Goal: Task Accomplishment & Management: Manage account settings

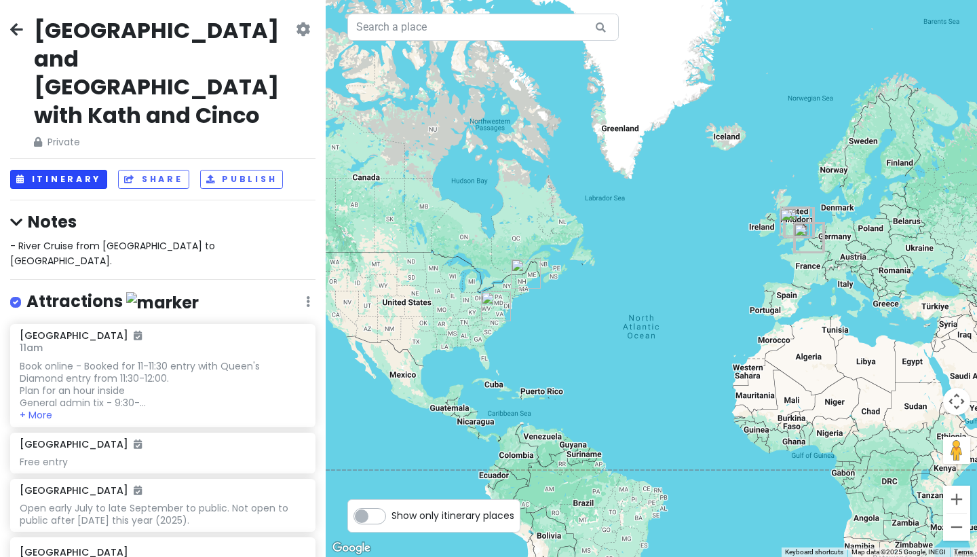
click at [93, 170] on button "Itinerary" at bounding box center [58, 180] width 97 height 20
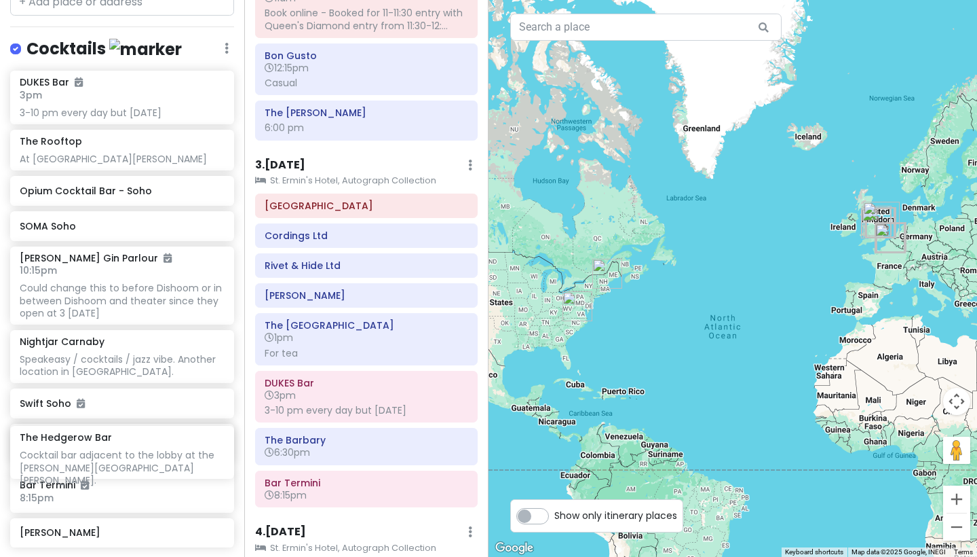
scroll to position [6232, 0]
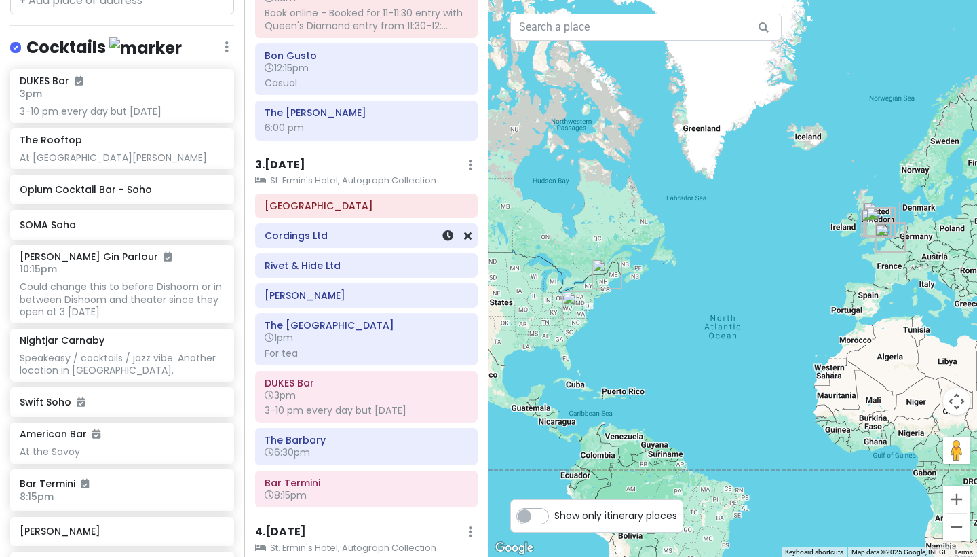
drag, startPoint x: 147, startPoint y: 445, endPoint x: 312, endPoint y: 213, distance: 284.8
click at [312, 213] on div "[GEOGRAPHIC_DATA] and [GEOGRAPHIC_DATA] with Kath and Cinco Private Change Date…" at bounding box center [488, 278] width 977 height 557
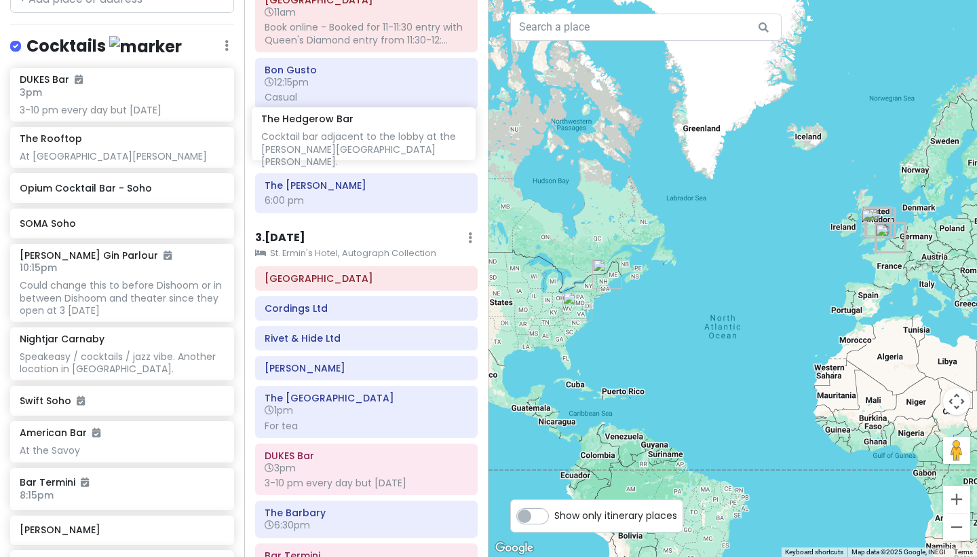
scroll to position [551, 0]
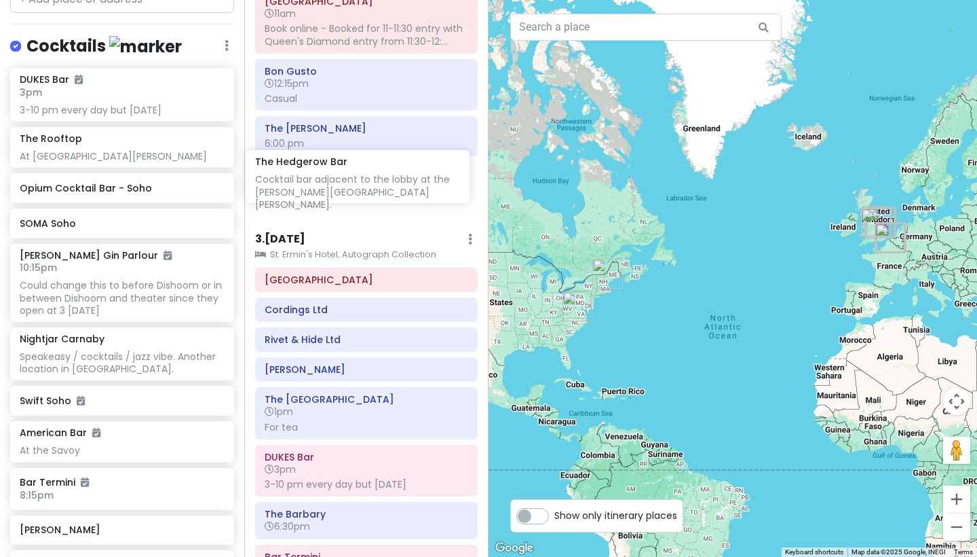
drag, startPoint x: 103, startPoint y: 462, endPoint x: 339, endPoint y: 187, distance: 361.5
click at [339, 187] on div "[GEOGRAPHIC_DATA] and [GEOGRAPHIC_DATA] with Kath and Cinco Private Change Date…" at bounding box center [488, 278] width 977 height 557
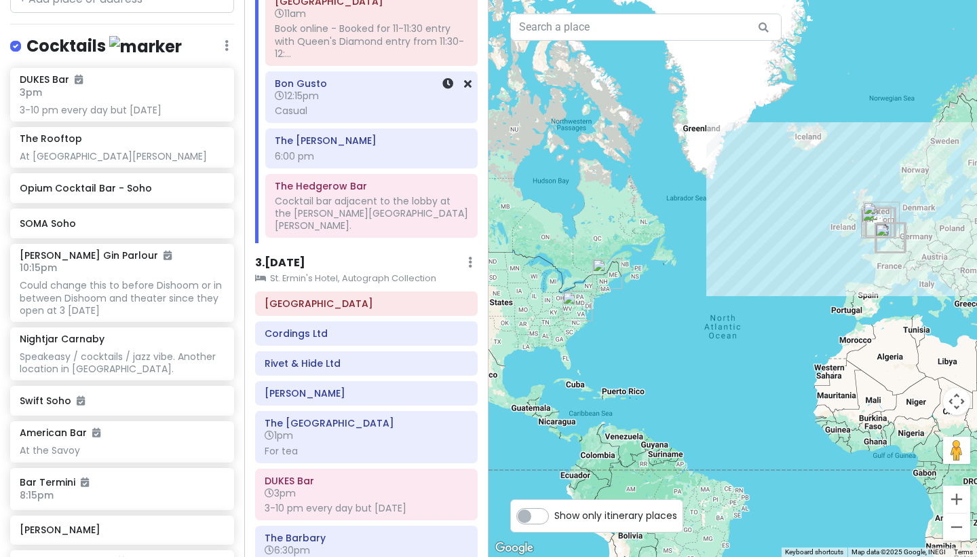
click at [328, 109] on div "Casual" at bounding box center [371, 111] width 193 height 12
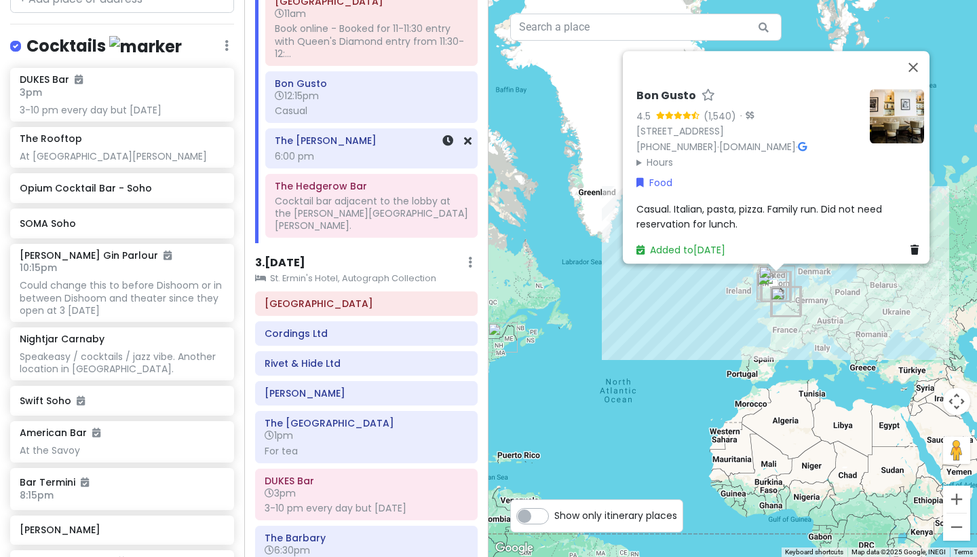
click at [333, 150] on div "6:00 pm" at bounding box center [371, 156] width 193 height 12
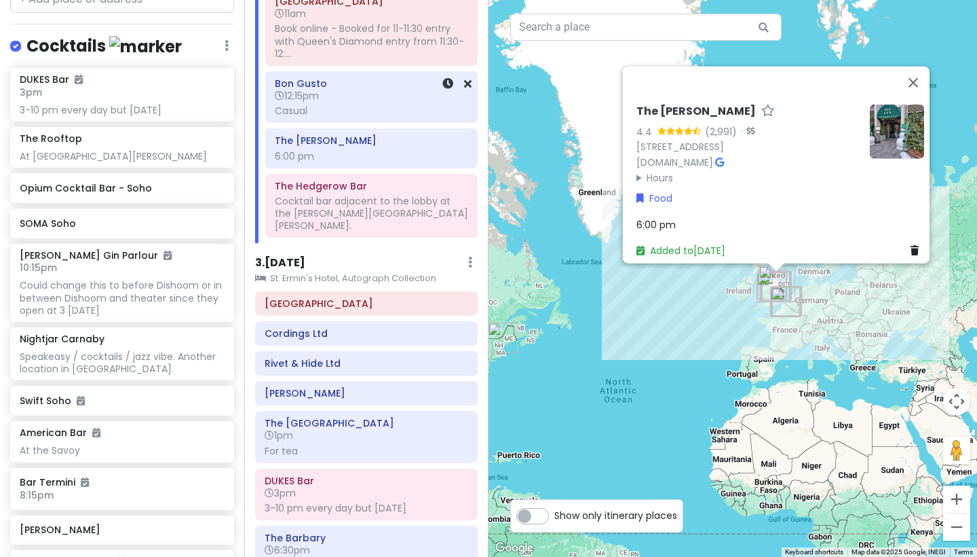
click at [387, 111] on div "Casual" at bounding box center [371, 111] width 193 height 12
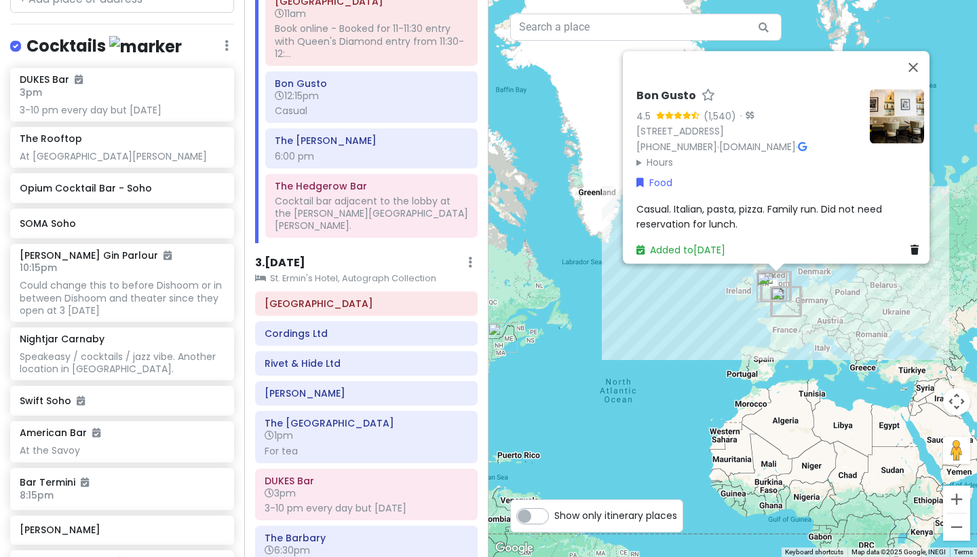
click at [678, 202] on span "Casual. Italian, pasta, pizza. Family run. Did not need reservation for lunch." at bounding box center [761, 216] width 248 height 29
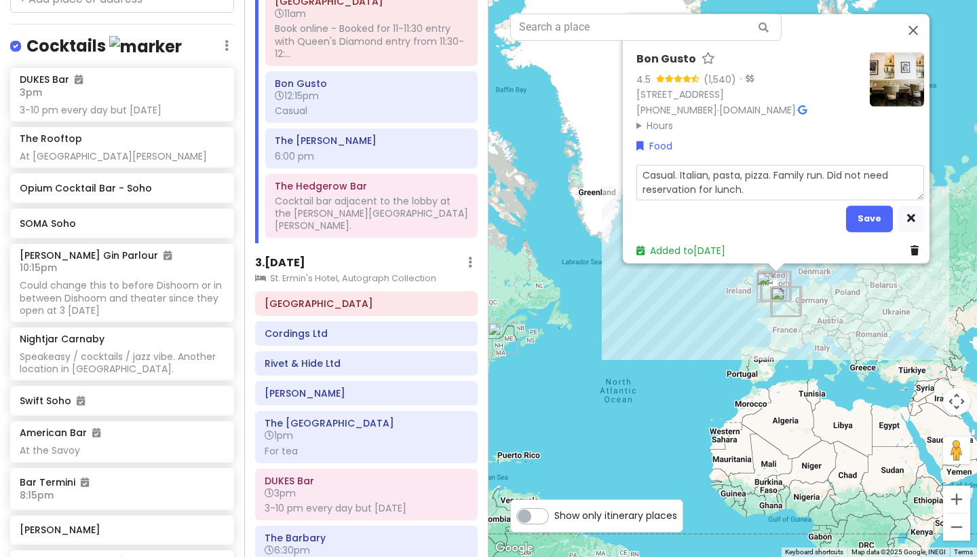
drag, startPoint x: 671, startPoint y: 170, endPoint x: 770, endPoint y: 170, distance: 99.1
click at [682, 170] on textarea "Casual. Italian, pasta, pizza. Family run. Did not need reservation for lunch." at bounding box center [781, 181] width 288 height 35
type textarea "x"
type textarea "Casual.Italian, pasta, pizza. Family run. Did not need reservation for lunch."
type textarea "x"
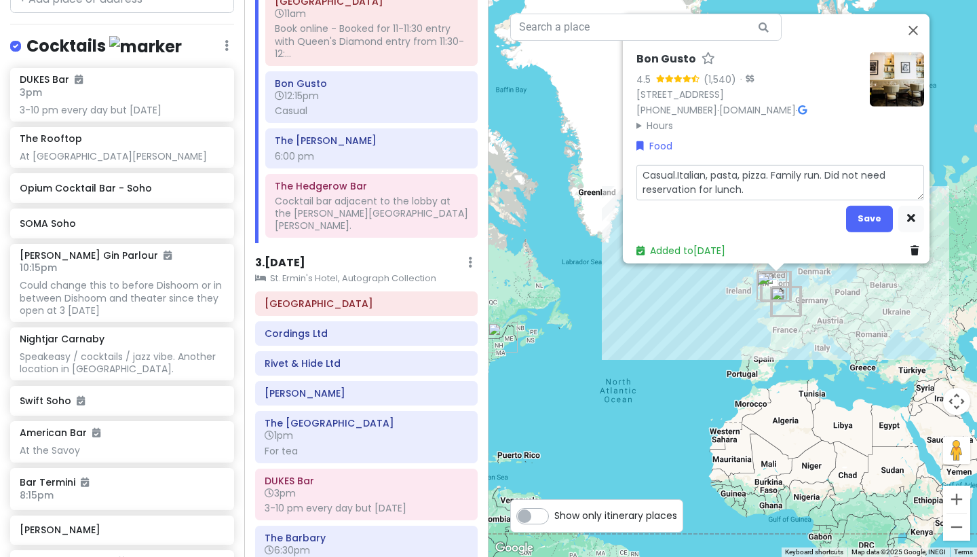
type textarea "CasualItalian, pasta, pizza. Family run. Did not need reservation for lunch."
type textarea "x"
type textarea "Casual Italian, pasta, pizza. Family run. Did not need reservation for lunch."
type textarea "x"
type textarea "CasualItalian, pasta, pizza. Family run. Did not need reservation for lunch."
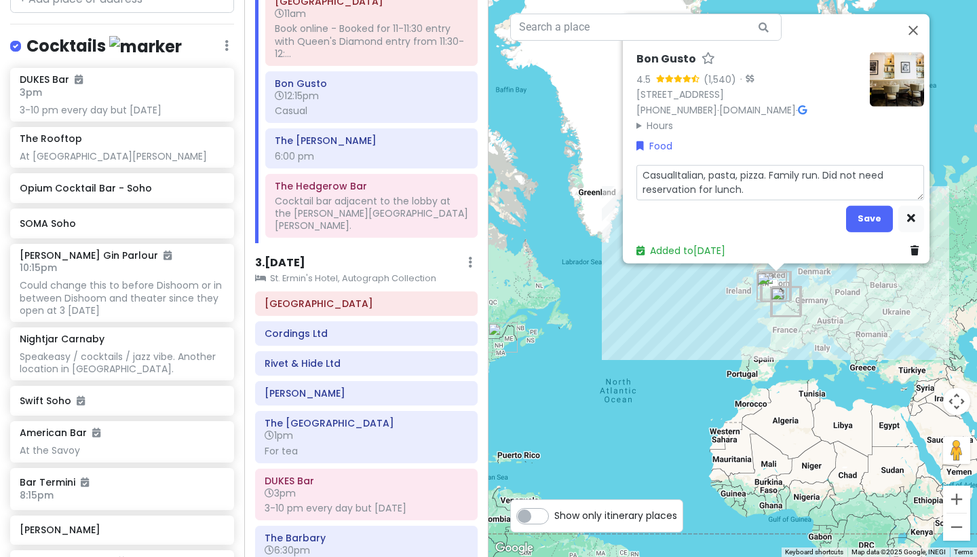
type textarea "x"
type textarea "Casual,Italian, pasta, pizza. Family run. Did not need reservation for lunch."
type textarea "x"
type textarea "Casual, Italian, pasta, pizza. Family run. Did not need reservation for lunch."
type textarea "x"
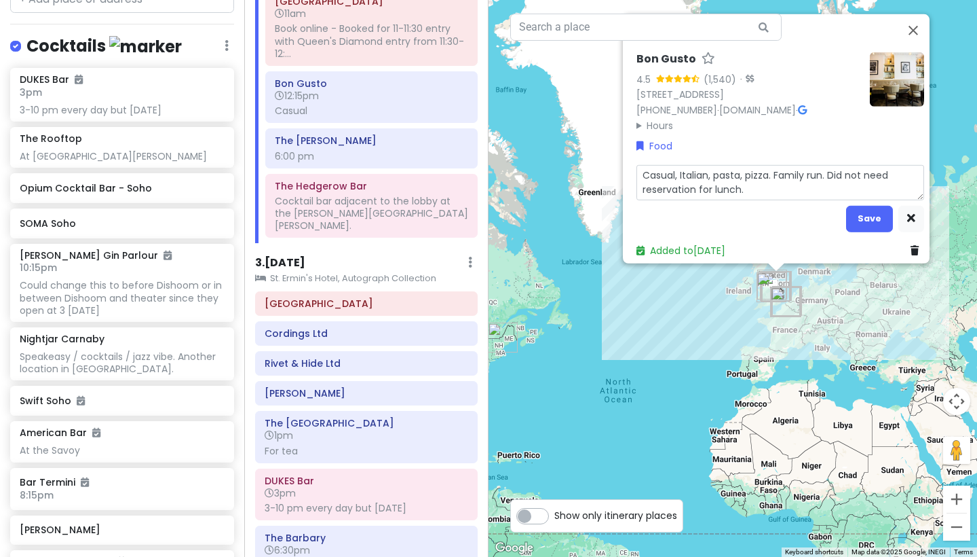
type textarea "Casual, iItalian, pasta, pizza. Family run. Did not need reservation for lunch."
type textarea "x"
type textarea "Casual, I Italian, pasta, pizza. Family run. Did not need reservation for lunch."
type textarea "x"
type textarea "Casual, IItalian, pasta, pizza. Family run. Did not need reservation for lunch."
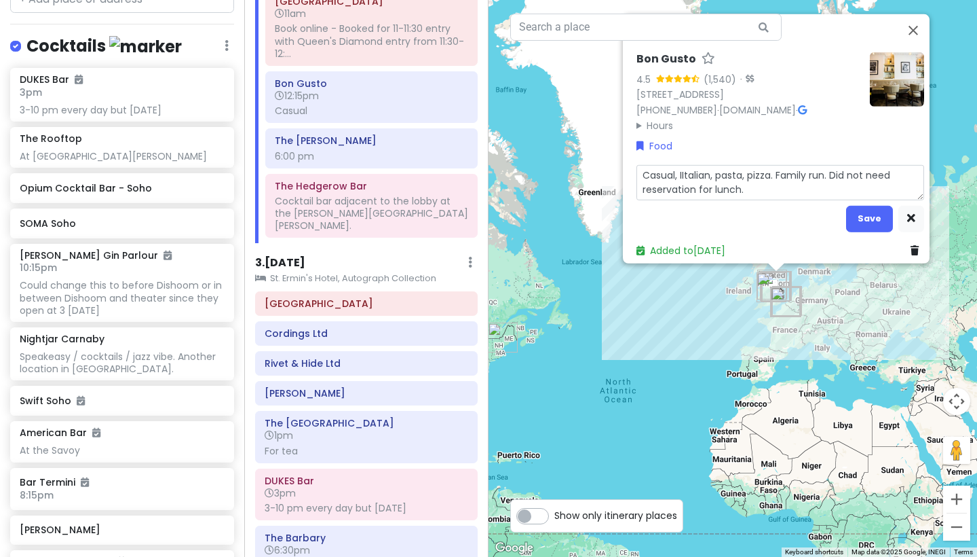
type textarea "x"
type textarea "Casual, Italian, pasta, pizza. Family run. Did not need reservation for lunch."
type textarea "x"
type textarea "Casual, iItalian, pasta, pizza. Family run. Did not need reservation for lunch."
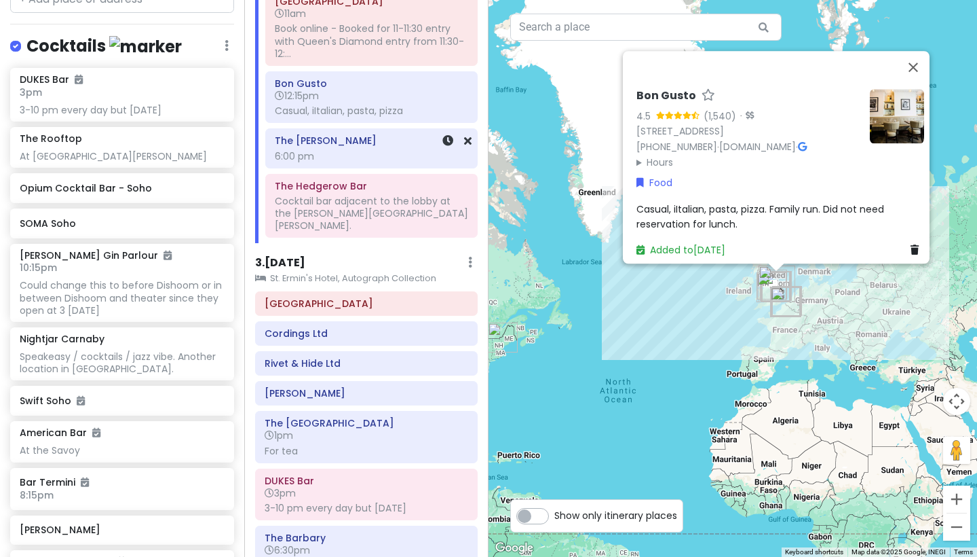
click at [394, 155] on div "6:00 pm" at bounding box center [371, 156] width 193 height 12
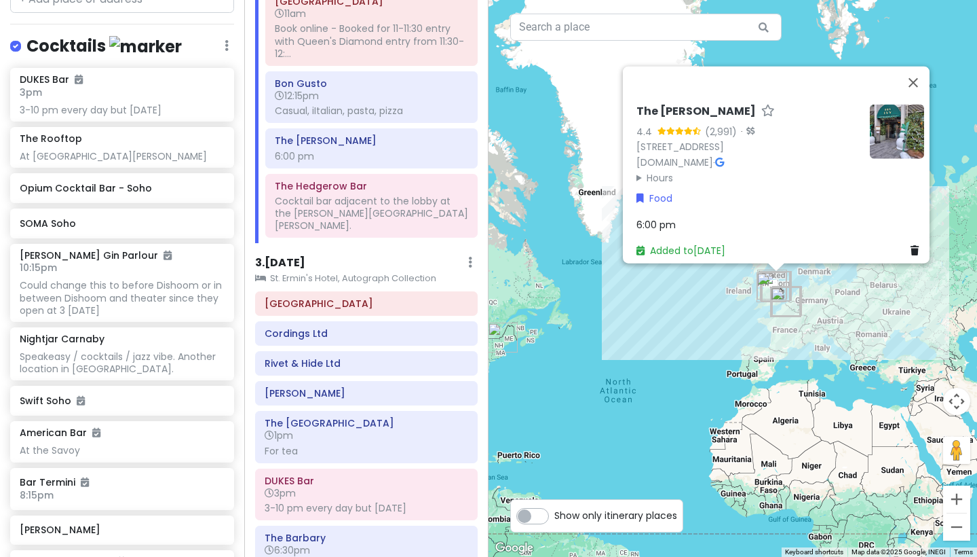
click at [692, 225] on div "The [PERSON_NAME] 4.4 (2,991) · [STREET_ADDRESS] [DOMAIN_NAME] · Hours [DATE] 8…" at bounding box center [780, 181] width 299 height 164
click at [677, 219] on div "6:00 pm" at bounding box center [781, 224] width 288 height 15
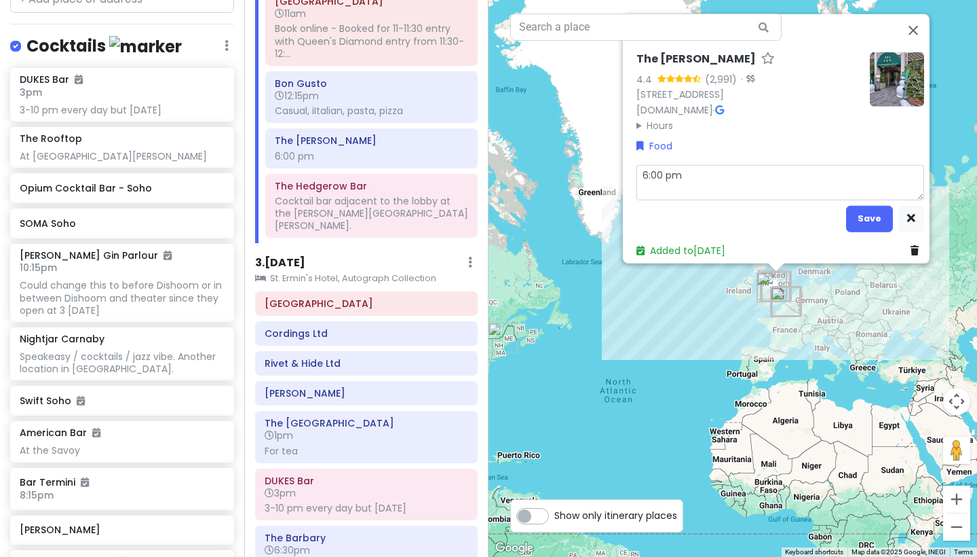
drag, startPoint x: 705, startPoint y: 162, endPoint x: 705, endPoint y: 145, distance: 17.6
click at [705, 164] on textarea "6:00 pm" at bounding box center [781, 181] width 288 height 35
type textarea "x"
type textarea "6:00 pm"
type textarea "x"
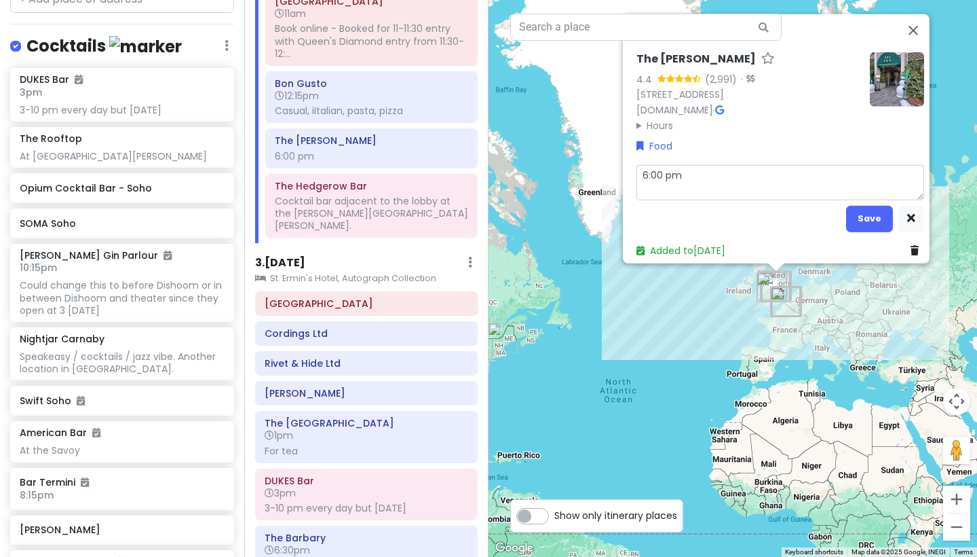
type textarea "6:00 pm r"
type textarea "x"
type textarea "6:00 pm re"
type textarea "x"
type textarea "6:00 pm res"
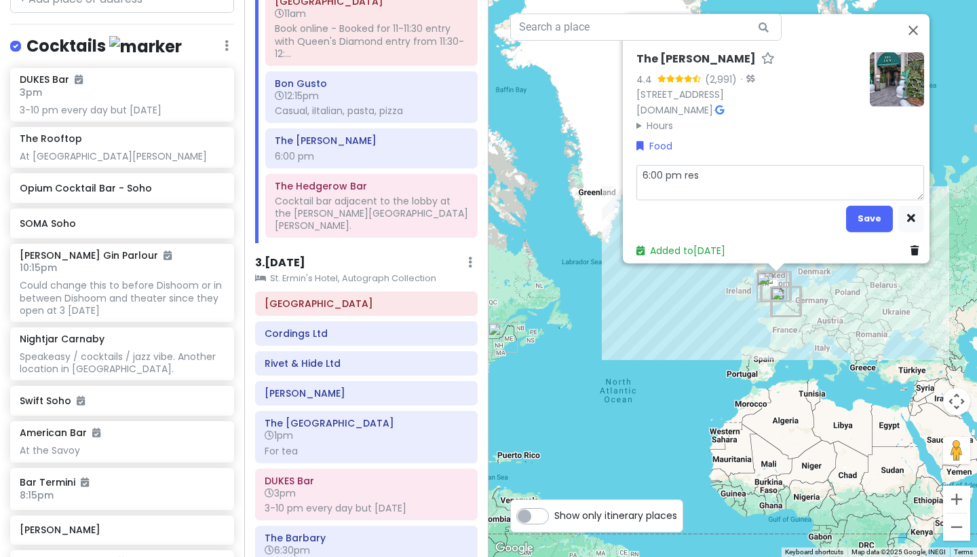
type textarea "x"
type textarea "6:00 pm rest"
type textarea "x"
type textarea "6:00 pm res"
type textarea "x"
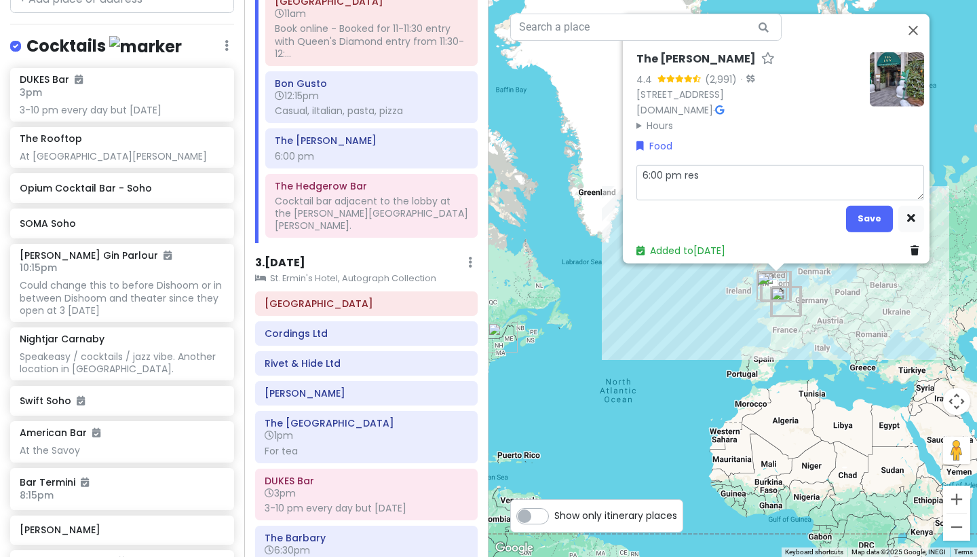
type textarea "6:00 pm rese"
type textarea "x"
type textarea "6:00 pm reser"
type textarea "x"
type textarea "6:00 pm reserv"
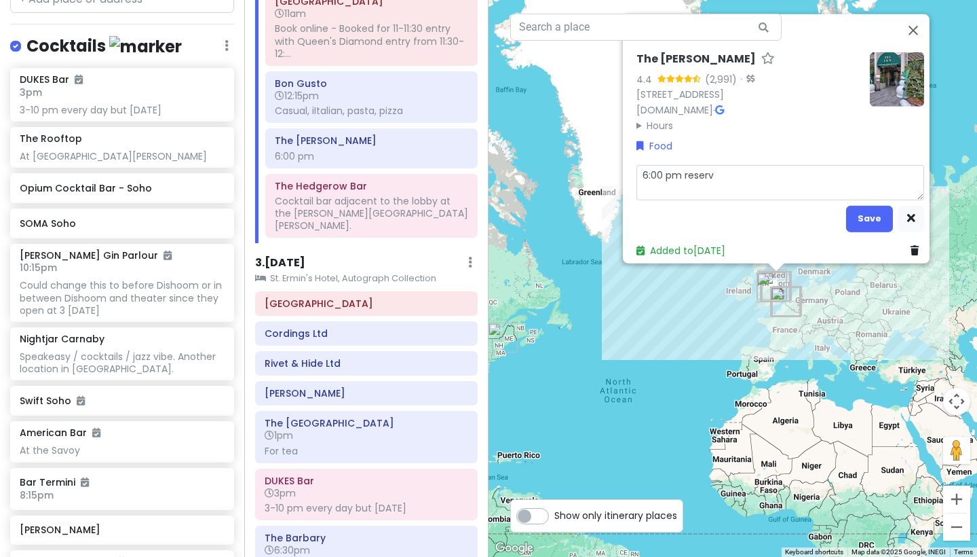
type textarea "x"
type textarea "6:00 pm reserva"
type textarea "x"
type textarea "6:00 pm reservat"
type textarea "x"
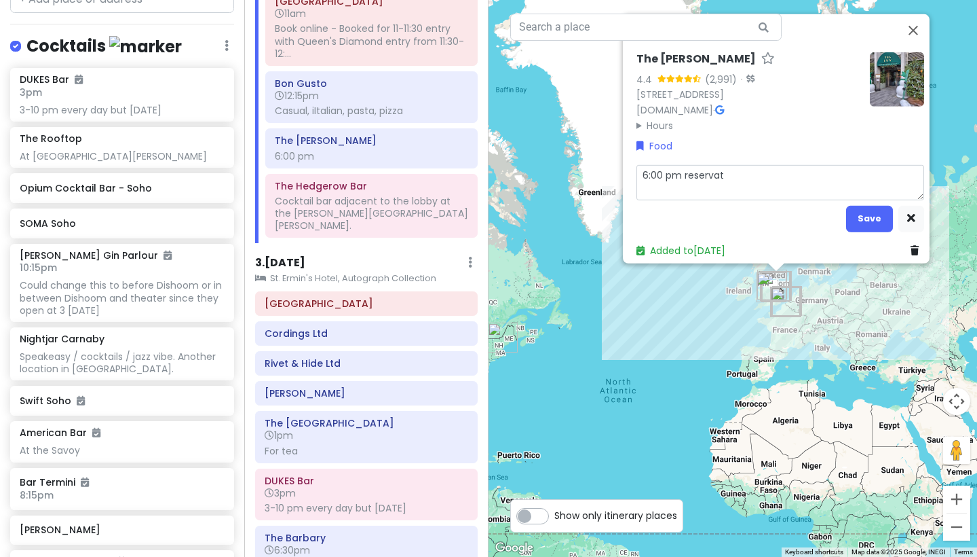
type textarea "6:00 pm reservati"
type textarea "x"
type textarea "6:00 pm reservatio"
type textarea "x"
type textarea "6:00 pm reservation"
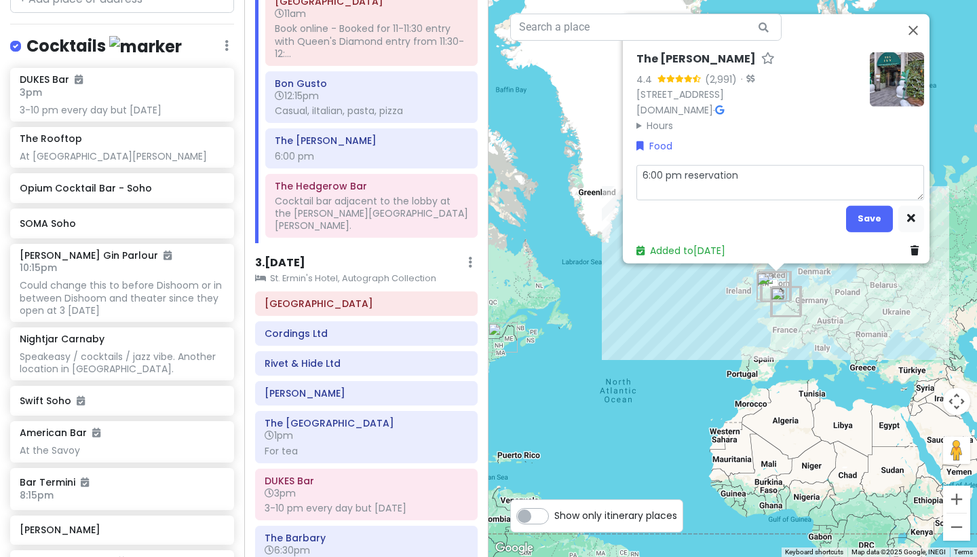
type textarea "x"
type textarea "6:00 pm reservation,"
type textarea "x"
type textarea "6:00 pm reservation,"
type textarea "x"
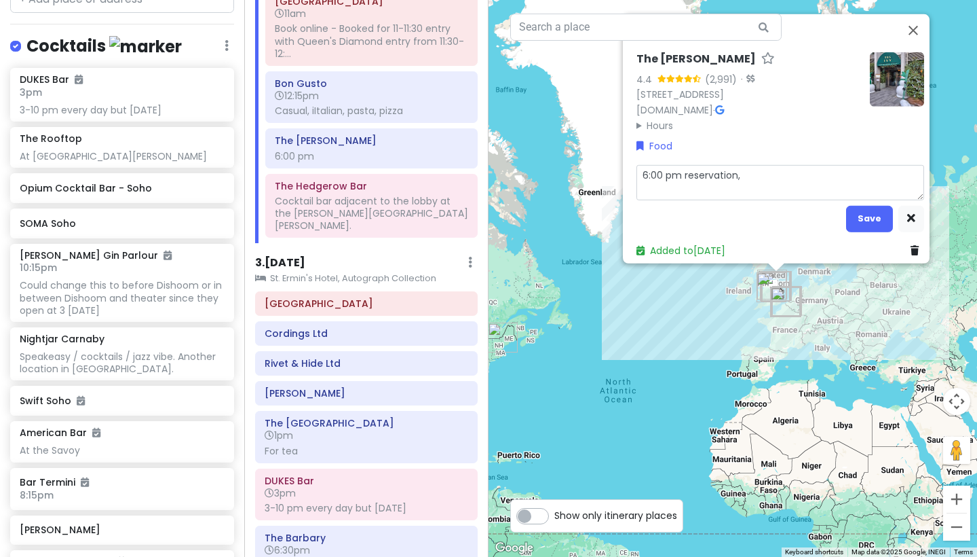
type textarea "6:00 pm reservation, B"
type textarea "x"
type textarea "6:00 pm reservation, Br"
type textarea "x"
type textarea "6:00 pm reservation, Bri"
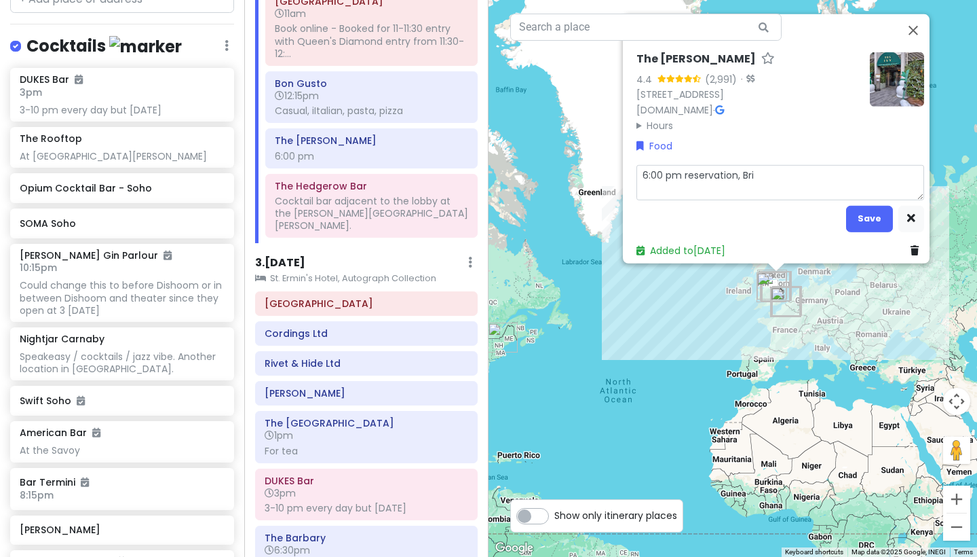
type textarea "x"
type textarea "6:00 pm reservation, [DEMOGRAPHIC_DATA]"
type textarea "x"
type textarea "6:00 pm reservation, Bri"
type textarea "x"
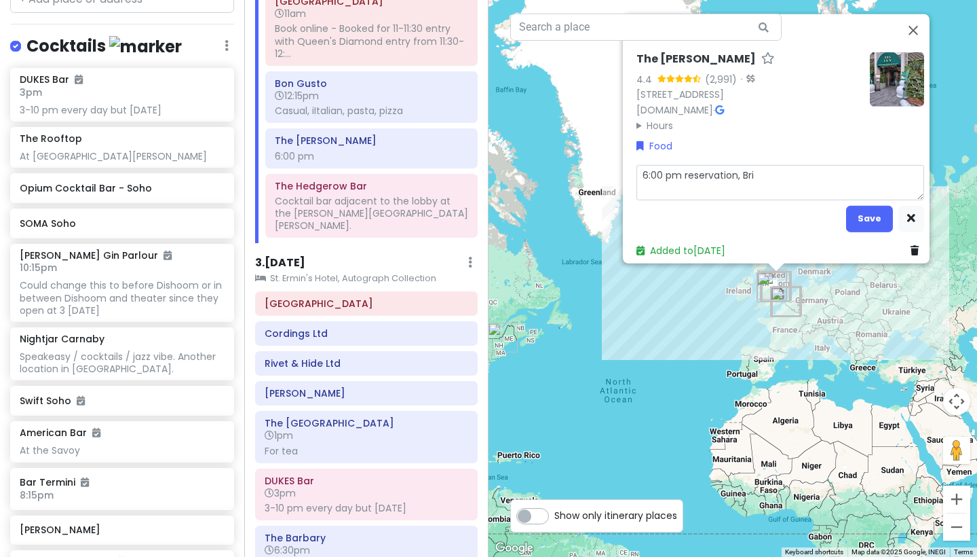
type textarea "6:00 pm reservation, Br"
type textarea "x"
type textarea "6:00 pm reservation, B"
type textarea "x"
type textarea "6:00 pm reservation,"
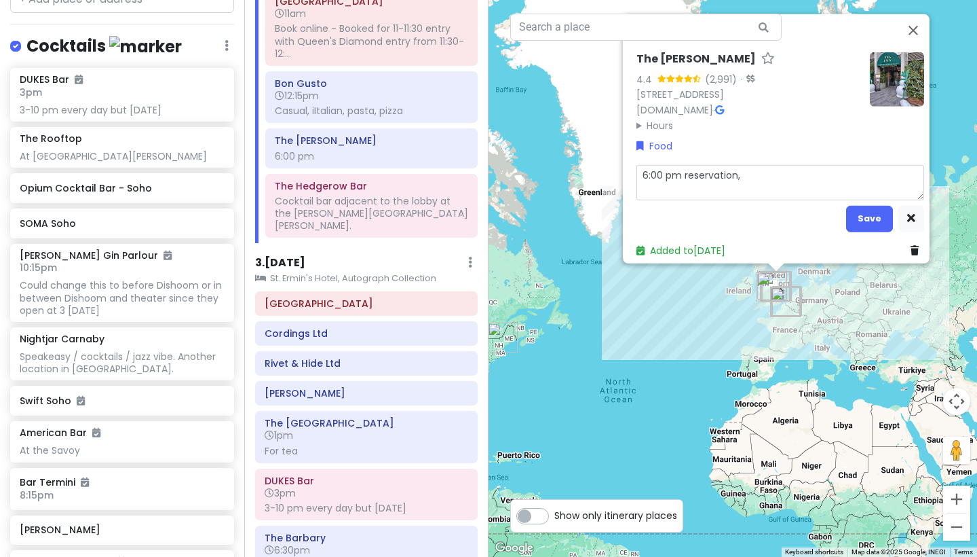
type textarea "x"
type textarea "6:00 pm reservation,"
type textarea "x"
type textarea "6:00 pm reservation"
type textarea "x"
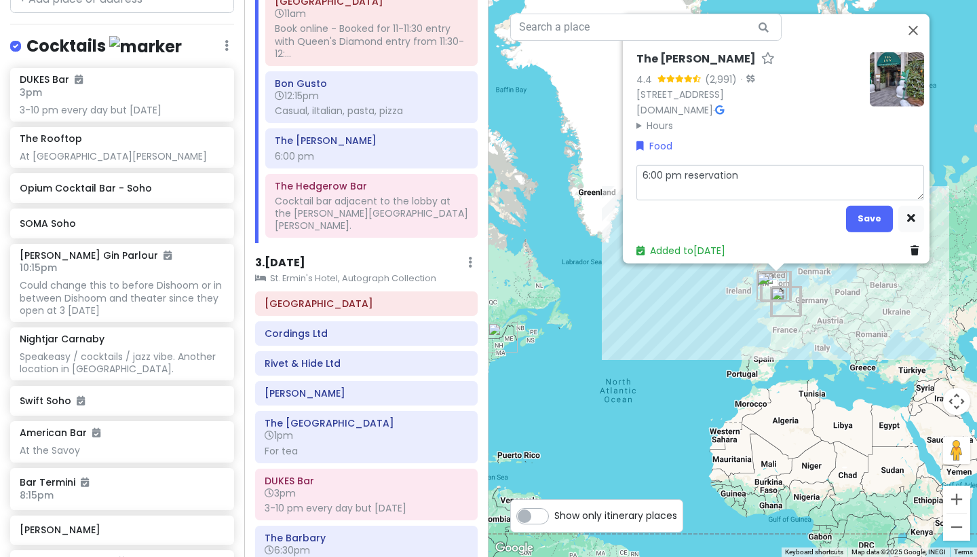
type textarea "6:00 pm reservation."
type textarea "x"
type textarea "6:00 pm reservation.."
type textarea "x"
type textarea "6:00 pm reservation.."
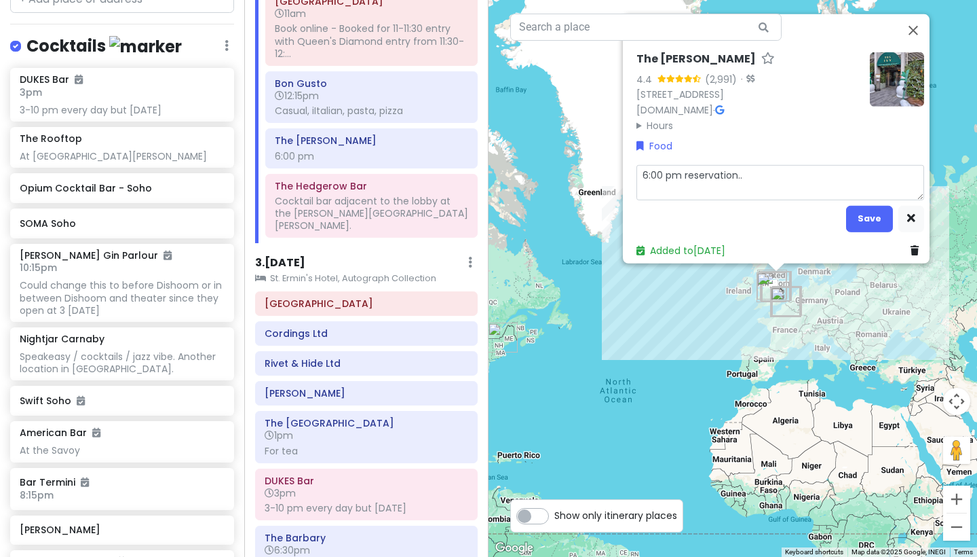
type textarea "x"
type textarea "6:00 pm reservation.. :"
type textarea "x"
type textarea "6:00 pm reservation.."
type textarea "x"
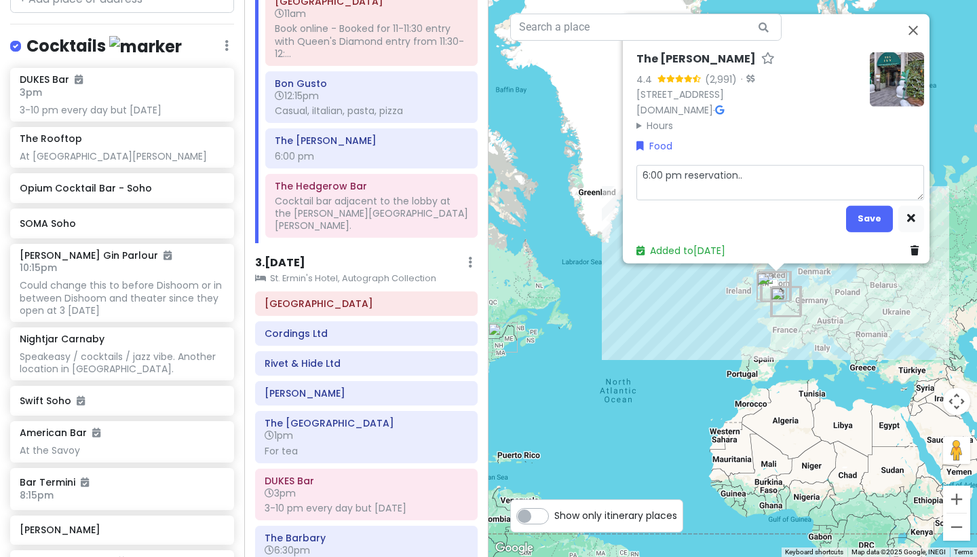
type textarea "6:00 pm reservation.."
type textarea "x"
type textarea "6:00 pm reservation."
type textarea "x"
type textarea "6:00 pm reservation."
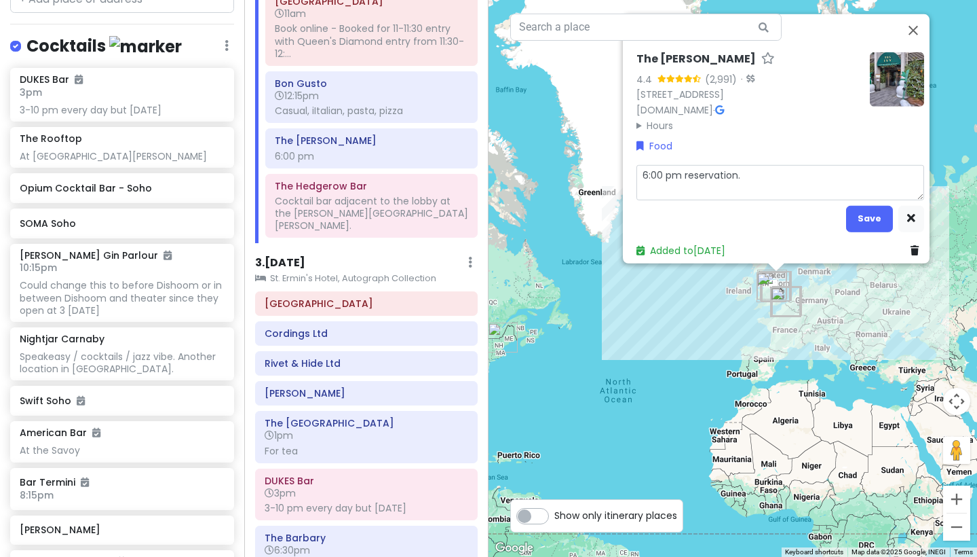
type textarea "x"
type textarea "6:00 pm reservation. :"
type textarea "x"
type textarea "6:00 pm reservation. :B"
type textarea "x"
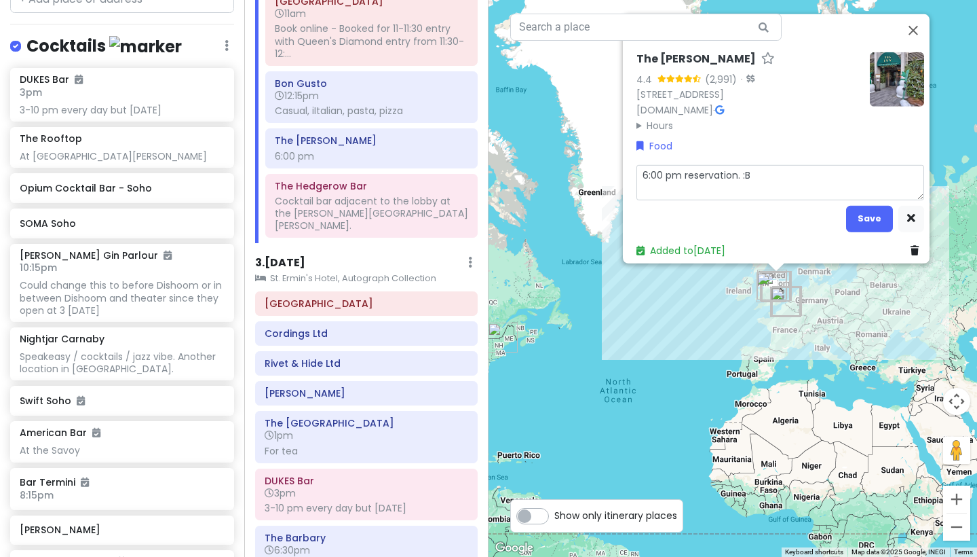
type textarea "6:00 pm reservation. :Br"
type textarea "x"
type textarea "6:00 pm reservation. :Bri"
type textarea "x"
type textarea "6:00 pm reservation. :Brit"
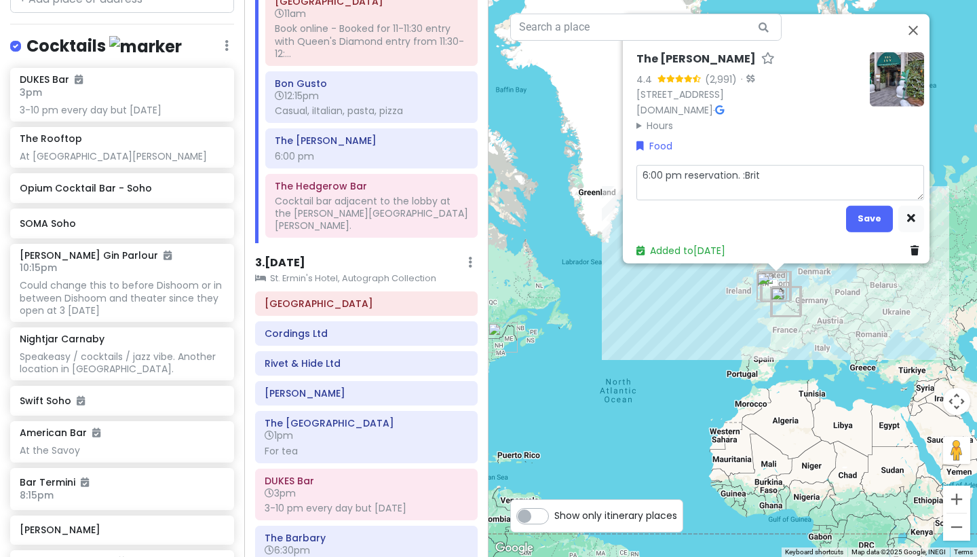
type textarea "x"
type textarea "6:00 pm reservation. :Bri"
type textarea "x"
type textarea "6:00 pm reservation. :Br"
type textarea "x"
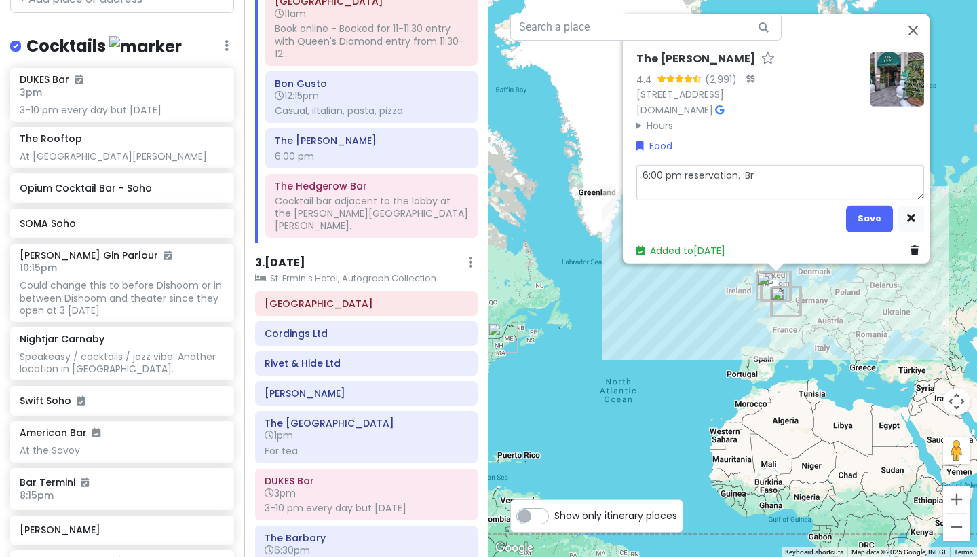
type textarea "6:00 pm reservation. :B"
type textarea "x"
type textarea "6:00 pm reservation. :"
type textarea "x"
type textarea "6:00 pm reservation."
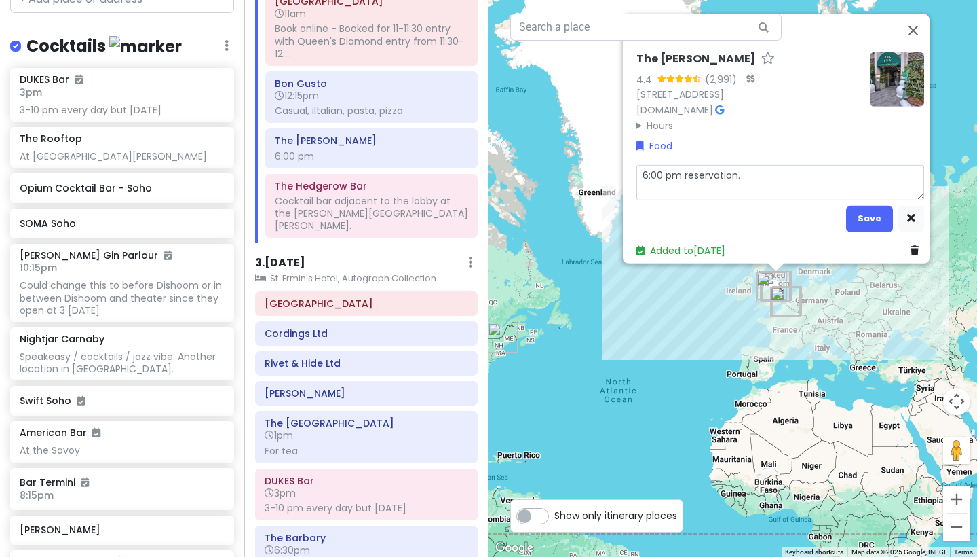
type textarea "x"
type textarea "6:00 pm reservation. ""
type textarea "x"
type textarea "6:00 pm reservation. "B"
type textarea "x"
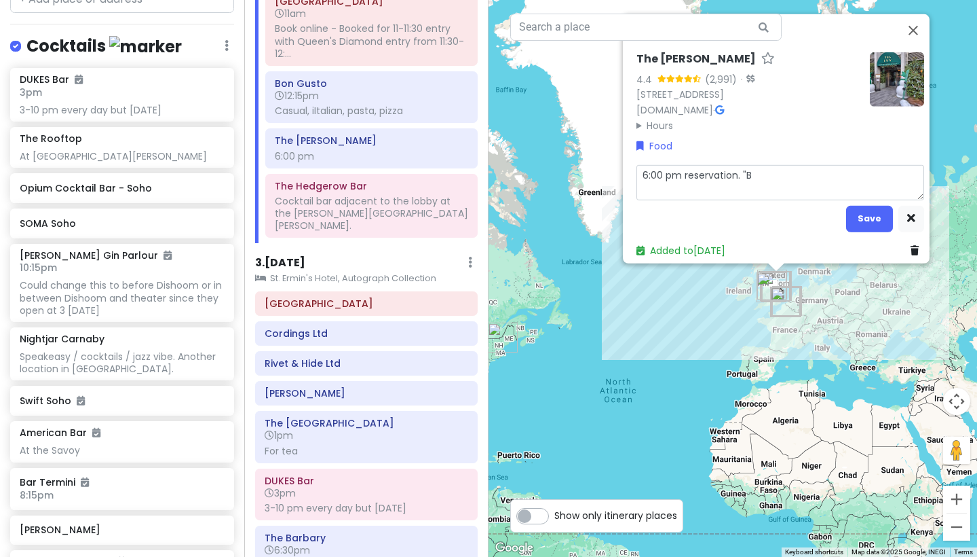
type textarea "6:00 pm reservation. "Br"
type textarea "x"
type textarea "6:00 pm reservation. "Bri"
type textarea "x"
type textarea "6:00 pm reservation. "Brit"
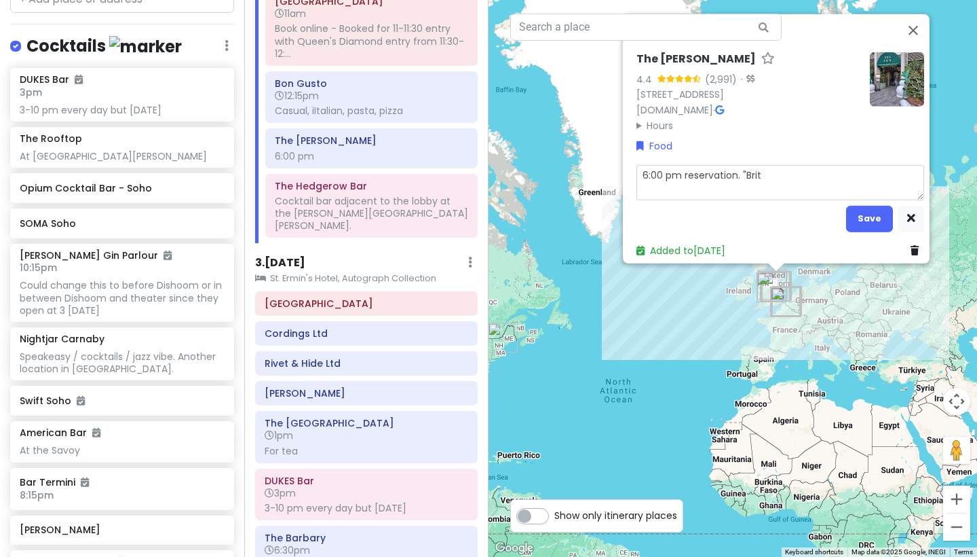
type textarea "x"
type textarea "6:00 pm reservation. "[DEMOGRAPHIC_DATA]"
type textarea "x"
type textarea "6:00 pm reservation. "Britsh"
type textarea "x"
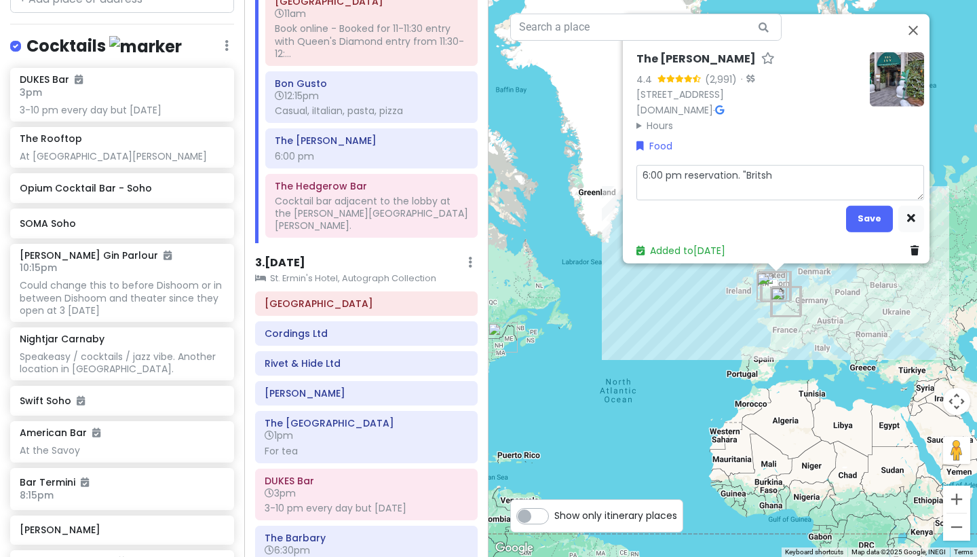
type textarea "6:00 pm reservation. "Britsh"
type textarea "x"
type textarea "6:00 pm reservation. "Britsh"
type textarea "x"
type textarea "6:00 pm reservation. "[DEMOGRAPHIC_DATA]"
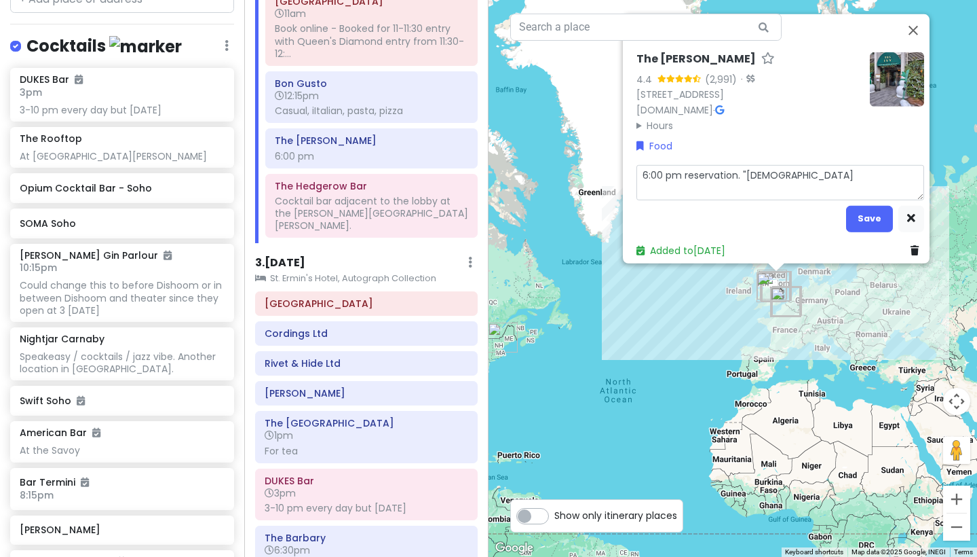
type textarea "x"
type textarea "6:00 pm reservation. "Brit"
type textarea "x"
type textarea "6:00 pm reservation. "Bri"
type textarea "x"
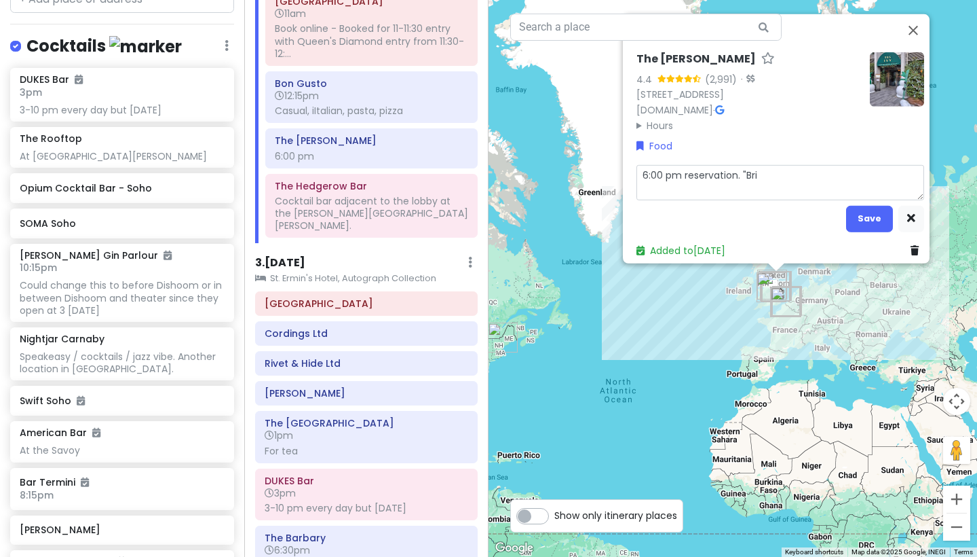
type textarea "6:00 pm reservation. "Br"
type textarea "x"
type textarea "6:00 pm reservation. "Bri"
type textarea "x"
type textarea "6:00 pm reservation. "Br"
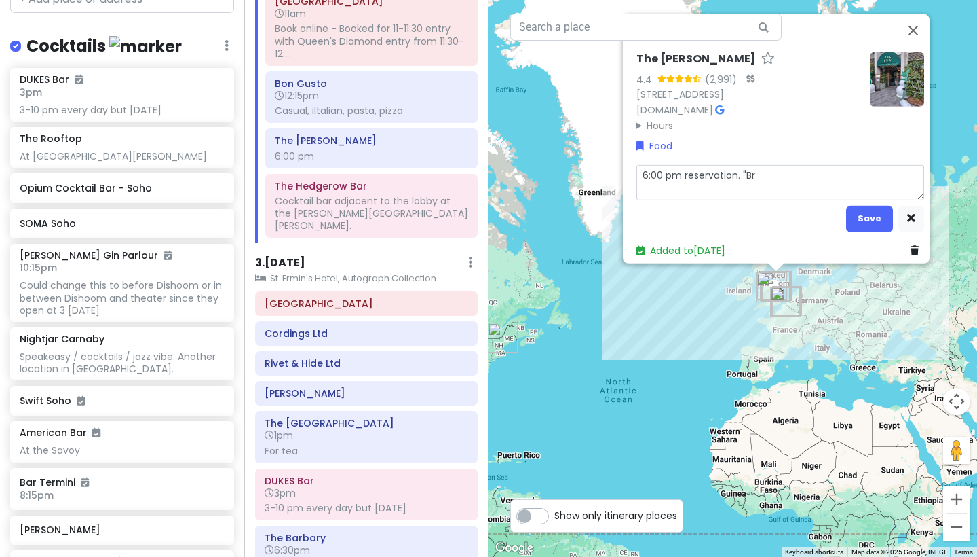
type textarea "x"
type textarea "6:00 pm reservation. "B"
type textarea "x"
type textarea "6:00 pm reservation. ""
type textarea "x"
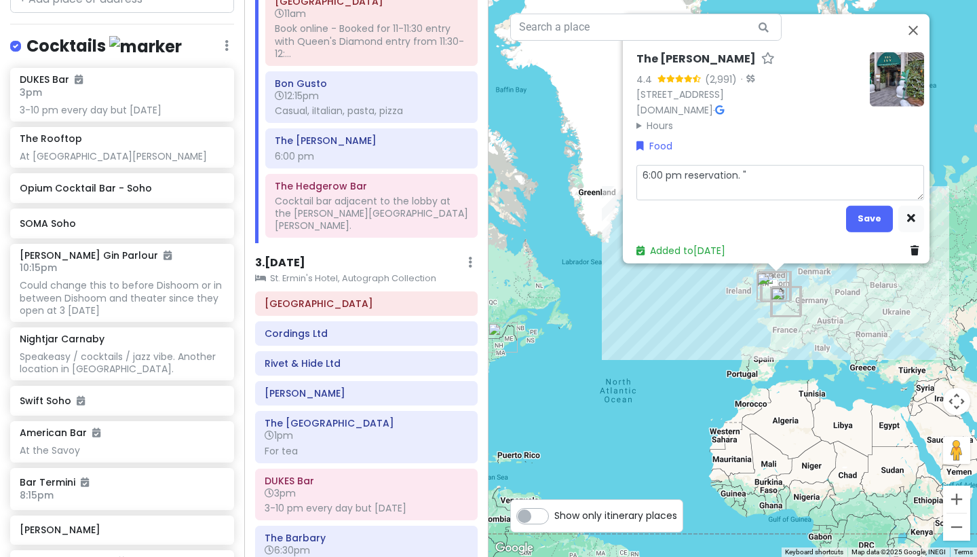
type textarea "6:00 pm reservation."
type textarea "x"
type textarea "6:00 pm reservation. ""
type textarea "x"
type textarea "6:00 pm reservation. "B"
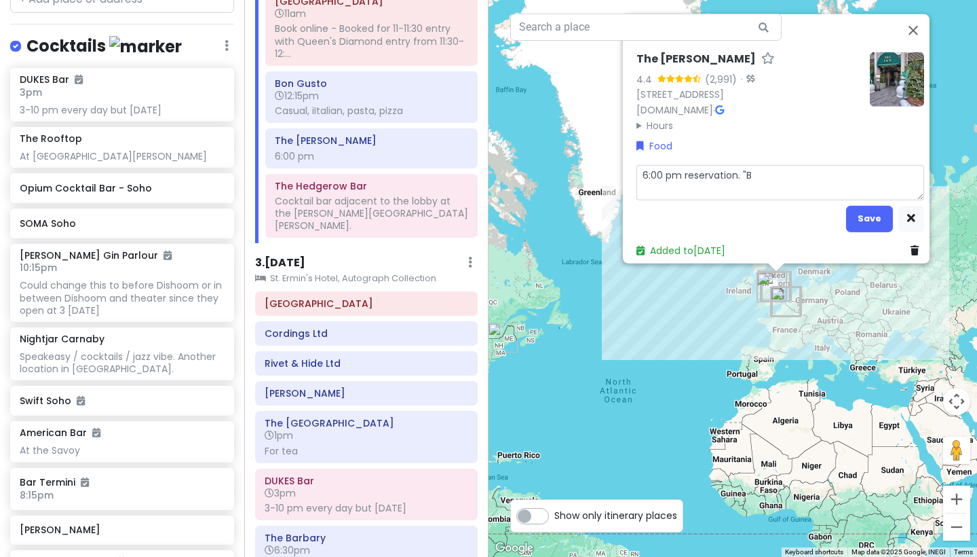
type textarea "x"
type textarea "6:00 pm reservation. "Br"
type textarea "x"
type textarea "6:00 pm reservation. "Bri"
type textarea "x"
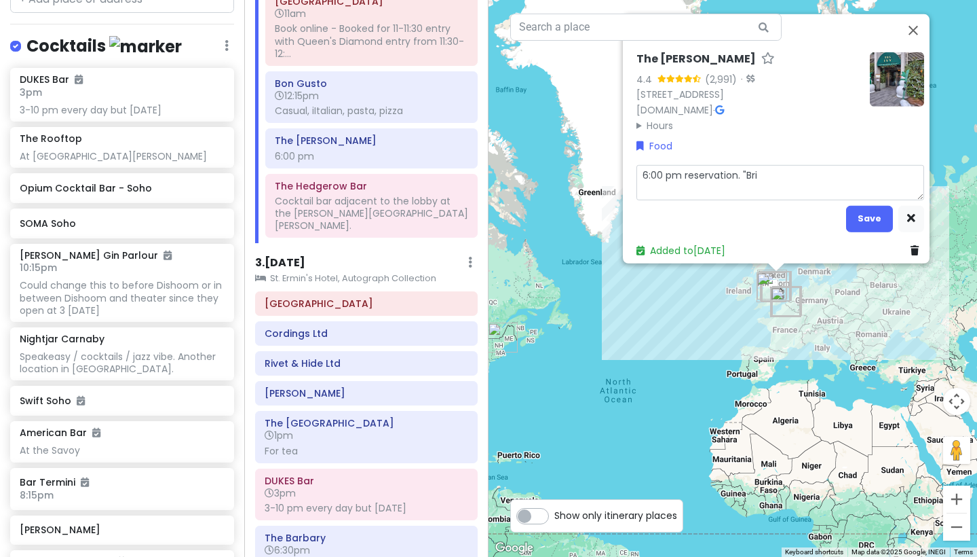
type textarea "6:00 pm reservation. "Brit"
type textarea "x"
type textarea "6:00 pm reservation. "[DEMOGRAPHIC_DATA]"
type textarea "x"
type textarea "6:00 pm reservation. "[DEMOGRAPHIC_DATA]"
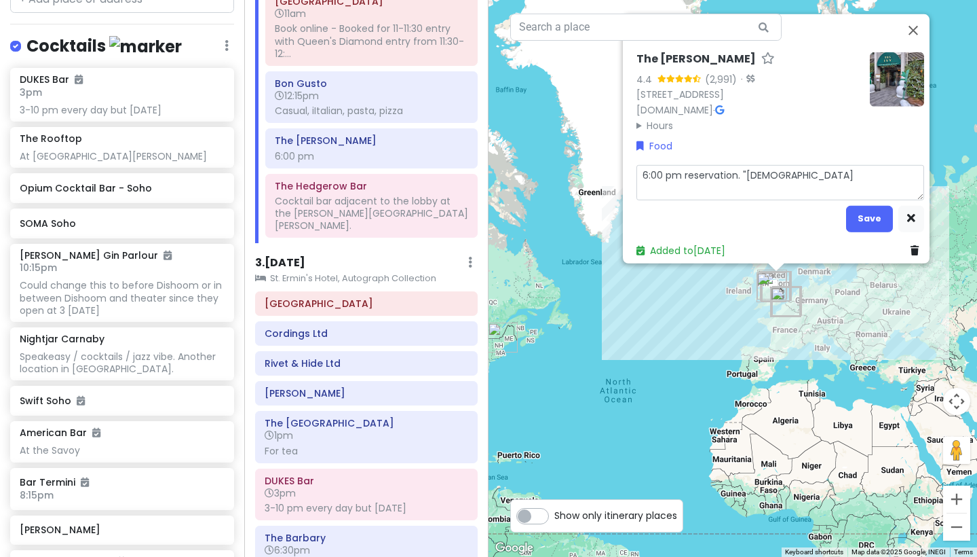
type textarea "x"
type textarea "6:00 pm reservation. "[DEMOGRAPHIC_DATA]"
type textarea "x"
type textarea "6:00 pm reservation. "British""
type textarea "x"
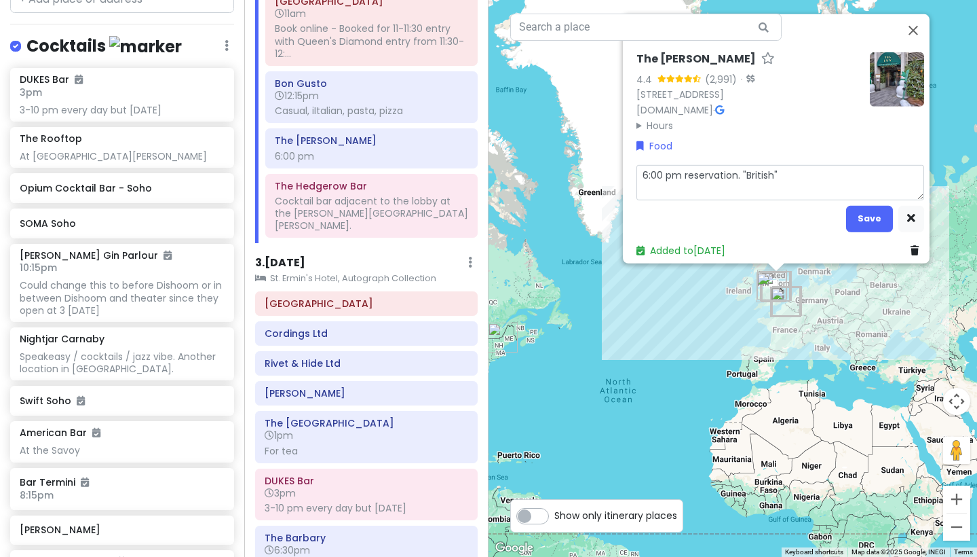
type textarea "6:00 pm reservation. "British""
type textarea "x"
type textarea "6:00 pm reservation. "British""
type textarea "x"
type textarea "6:00 pm reservation. "British"."
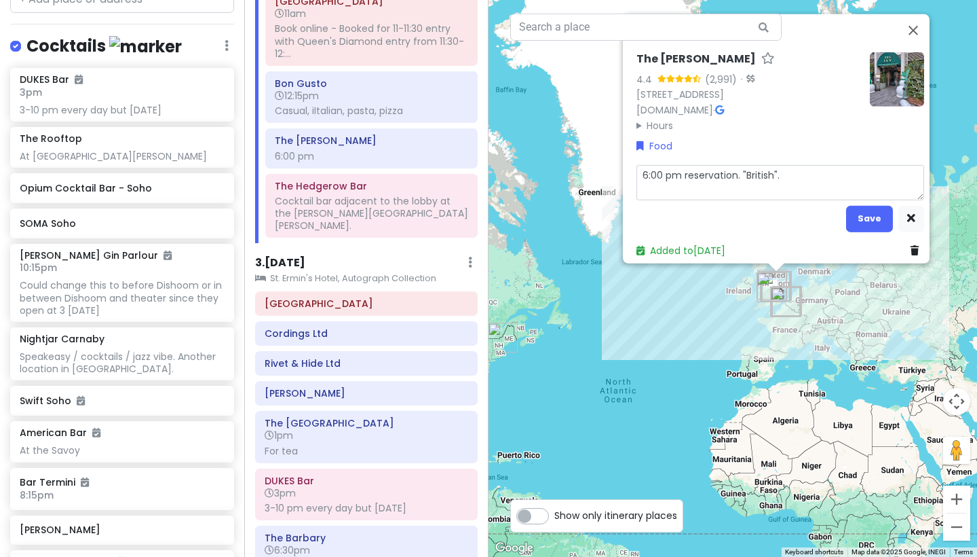
type textarea "x"
type textarea "6:00 pm reservation. "British"."
type textarea "x"
type textarea "6:00 pm reservation. "British". T"
type textarea "x"
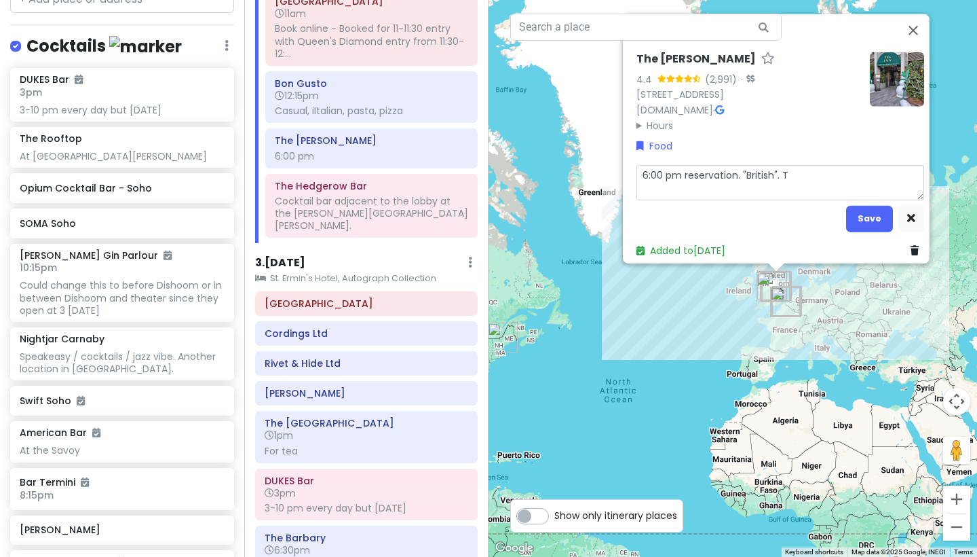
type textarea "6:00 pm reservation. "British". Th"
type textarea "x"
type textarea "6:00 pm reservation. "British". The"
type textarea "x"
type textarea "6:00 pm reservation. "British". They"
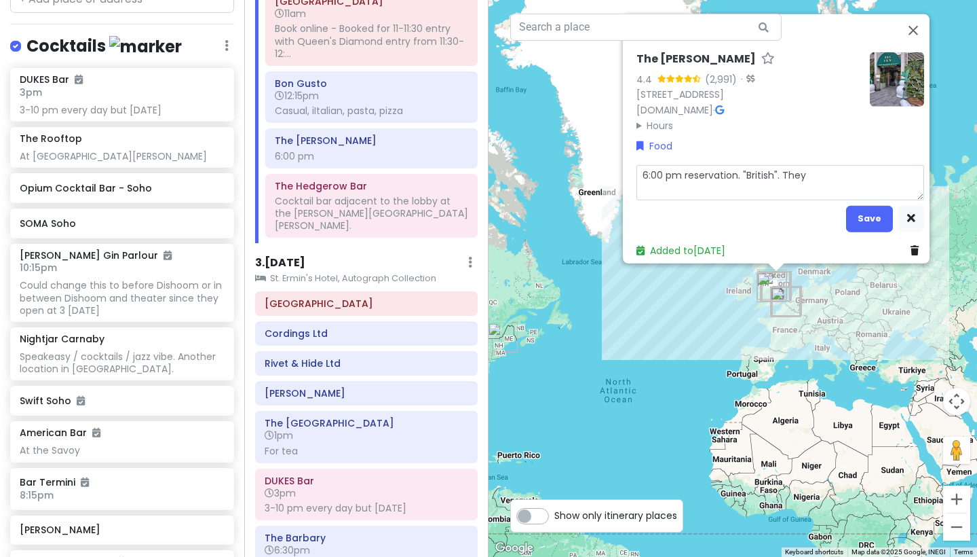
type textarea "x"
type textarea "6:00 pm reservation. "British". They"
type textarea "x"
type textarea "6:00 pm reservation. "British". They h"
type textarea "x"
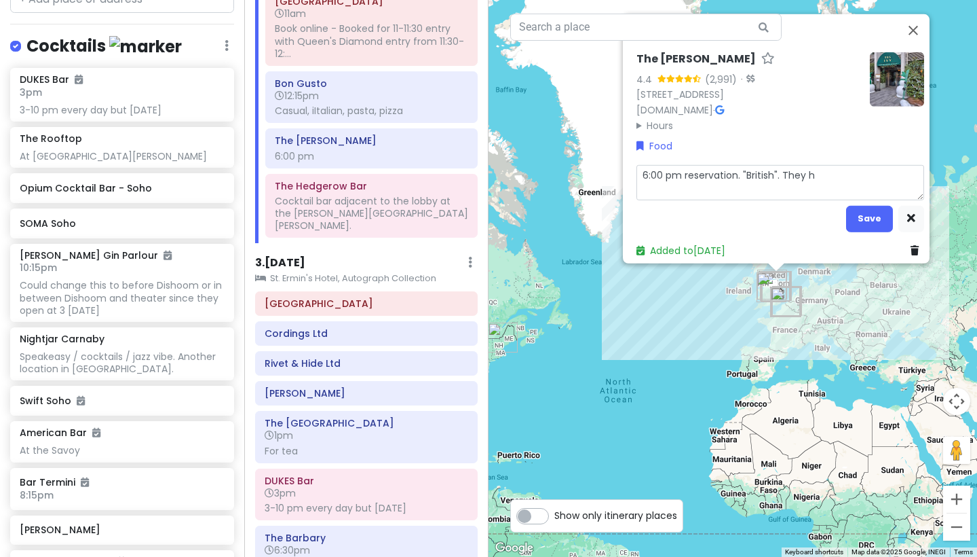
type textarea "6:00 pm reservation. "British". They ha"
type textarea "x"
type textarea "6:00 pm reservation. "British". They hav"
type textarea "x"
type textarea "6:00 pm reservation. "British". They have"
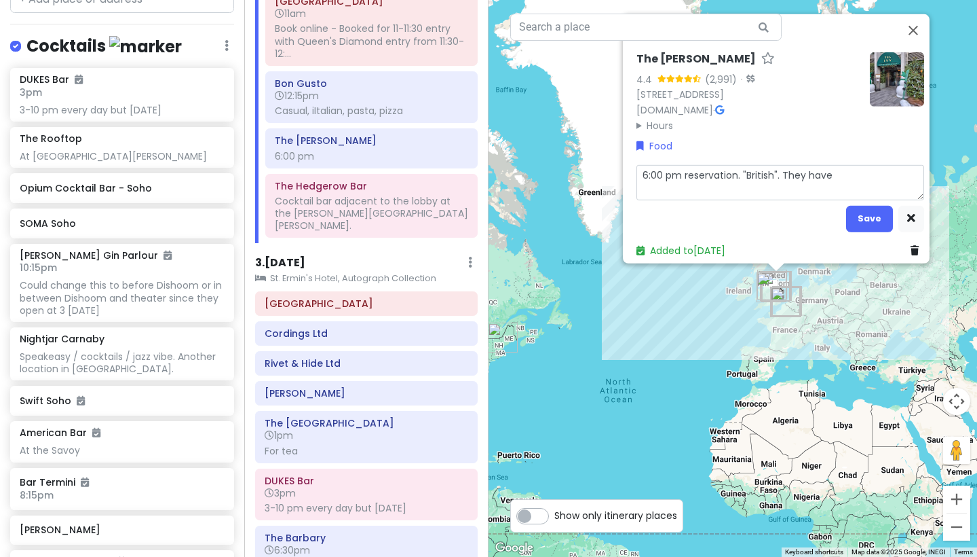
type textarea "x"
type textarea "6:00 pm reservation. "British". They have"
type textarea "x"
type textarea "6:00 pm reservation. "British". They have a"
type textarea "x"
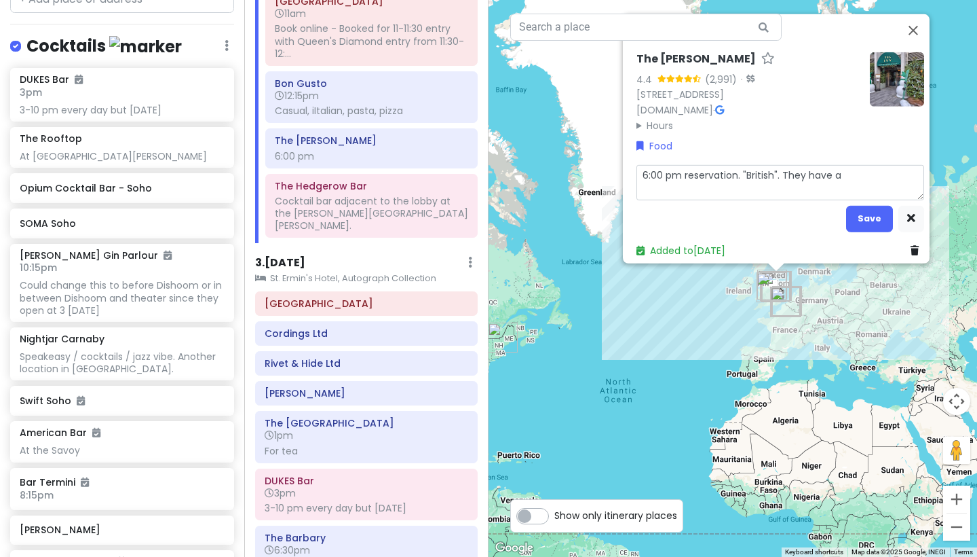
type textarea "6:00 pm reservation. "British". They have"
type textarea "x"
type textarea "6:00 pm reservation. "British". They have o"
type textarea "x"
type textarea "6:00 pm reservation. "British". They have ot"
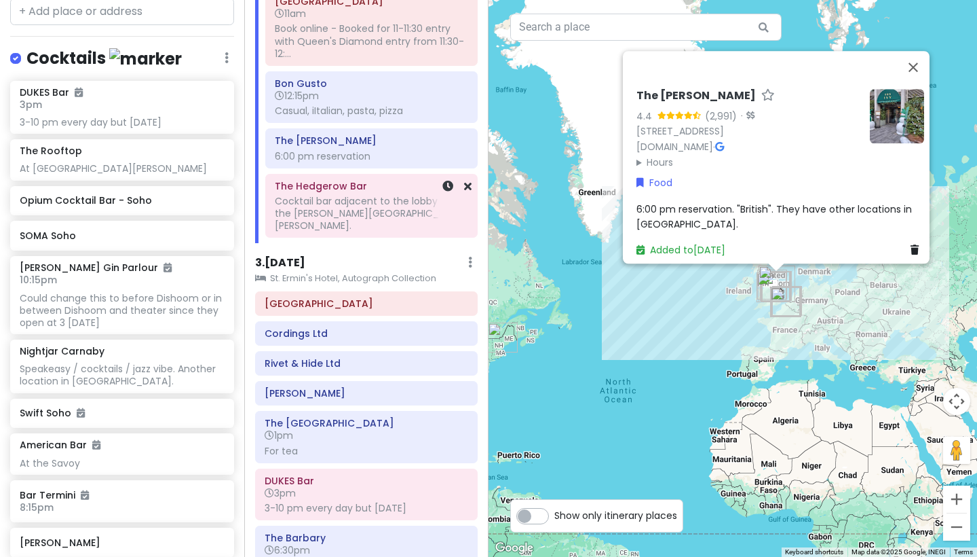
click at [390, 195] on div "Cocktail bar adjacent to the lobby at the [PERSON_NAME][GEOGRAPHIC_DATA][PERSON…" at bounding box center [371, 213] width 193 height 37
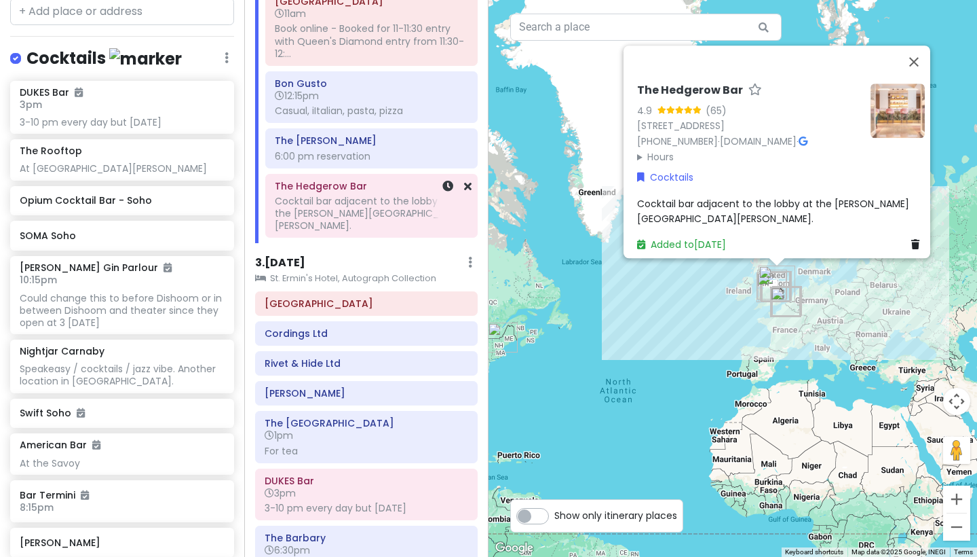
click at [384, 195] on div "Cocktail bar adjacent to the lobby at the [PERSON_NAME][GEOGRAPHIC_DATA][PERSON…" at bounding box center [371, 213] width 193 height 37
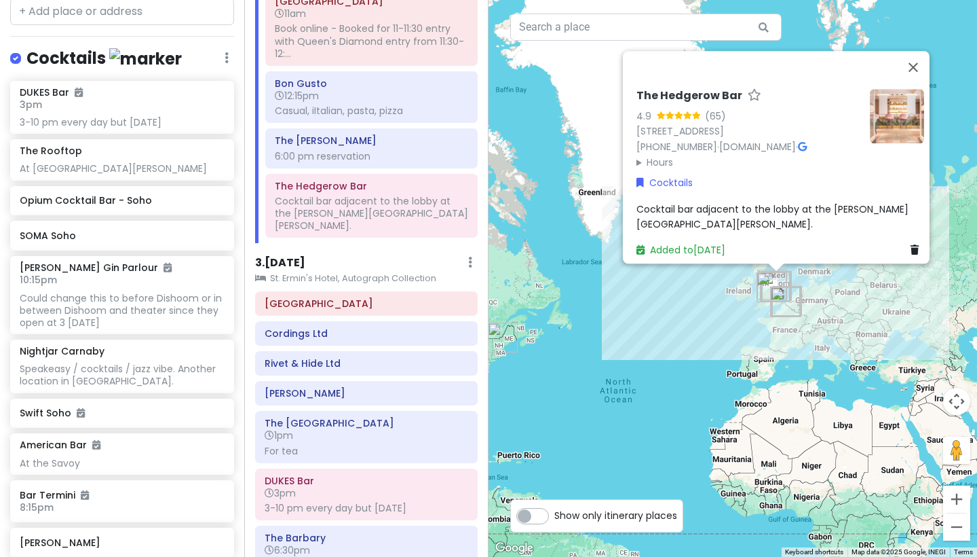
click at [677, 219] on span "Cocktail bar adjacent to the lobby at the [PERSON_NAME][GEOGRAPHIC_DATA][PERSON…" at bounding box center [773, 216] width 272 height 29
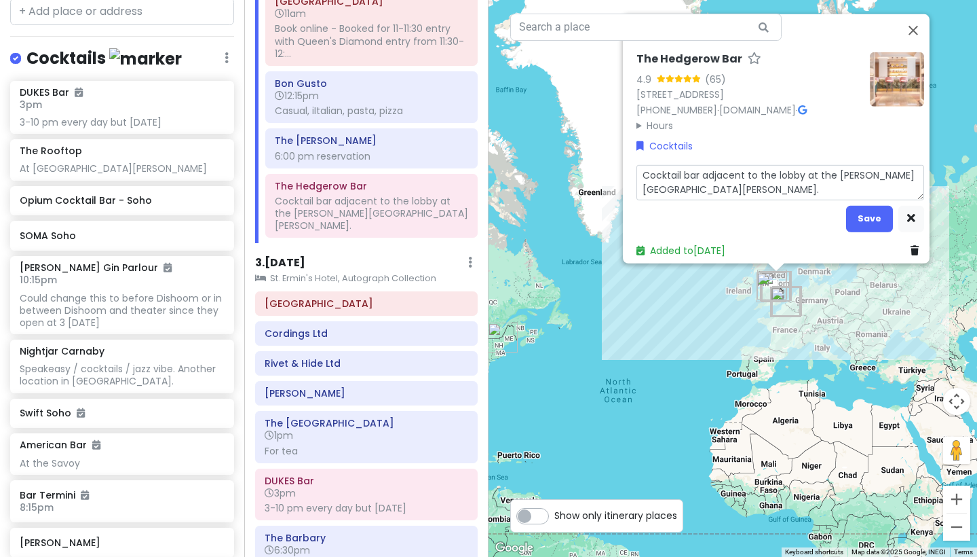
click at [717, 189] on textarea "Cocktail bar adjacent to the lobby at the [PERSON_NAME][GEOGRAPHIC_DATA][PERSON…" at bounding box center [781, 181] width 288 height 35
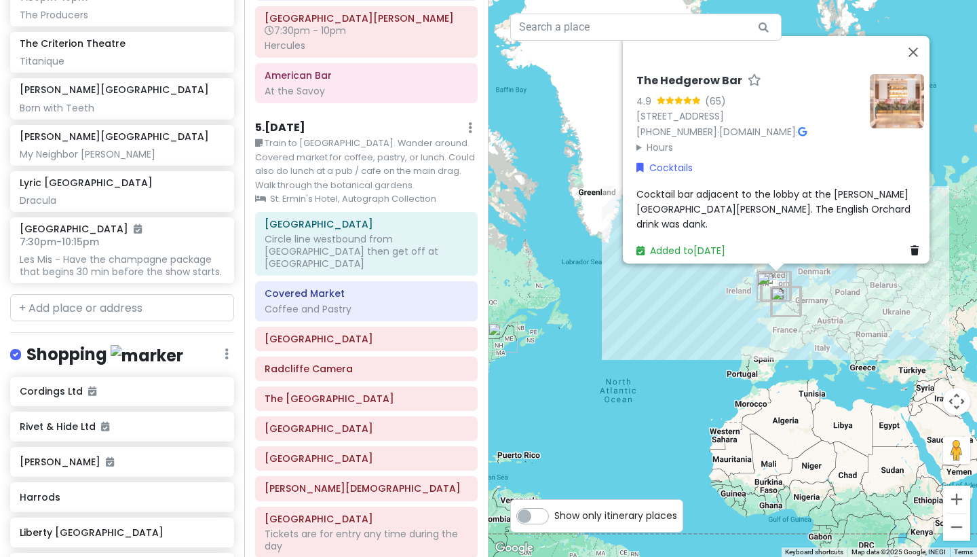
scroll to position [8143, 0]
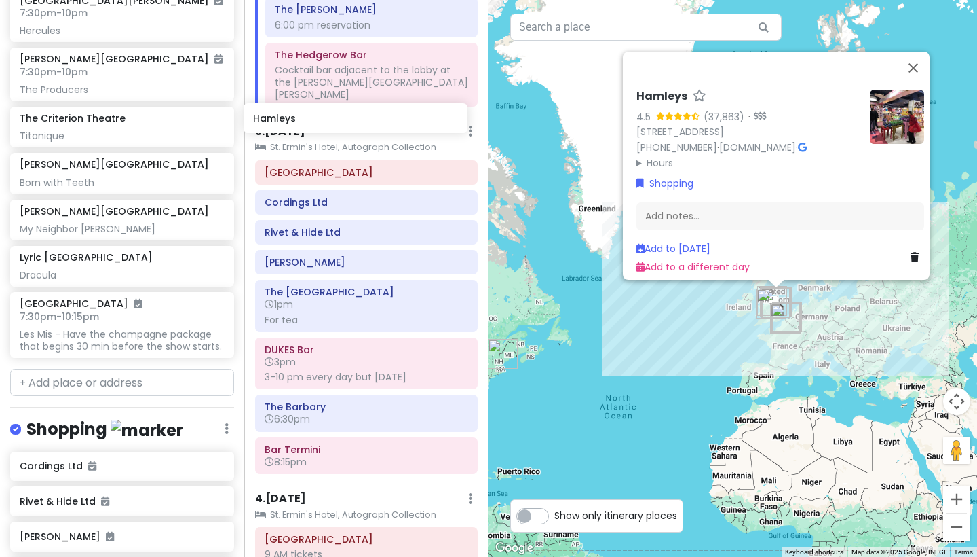
scroll to position [678, 0]
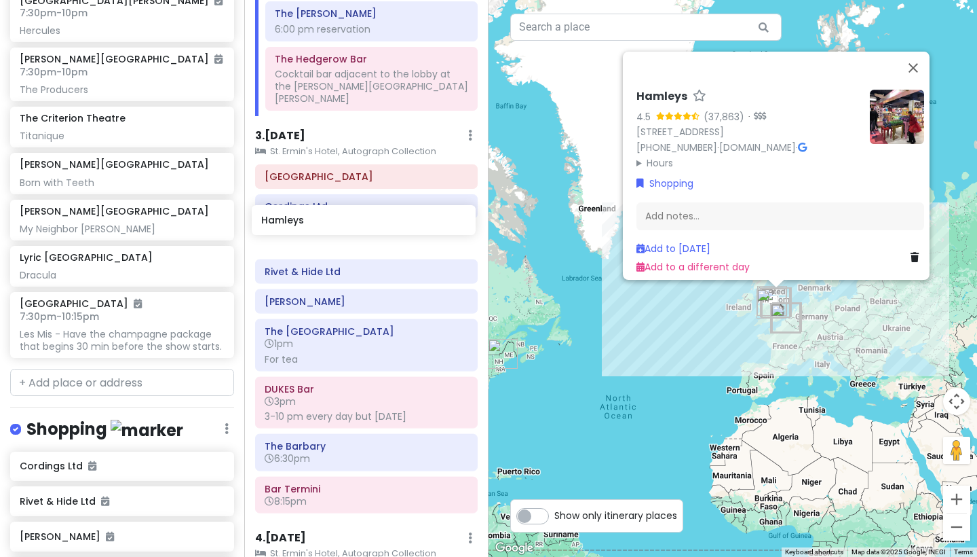
drag, startPoint x: 112, startPoint y: 491, endPoint x: 354, endPoint y: 221, distance: 362.0
click at [354, 221] on div "[GEOGRAPHIC_DATA] and [GEOGRAPHIC_DATA] with Kath and Cinco Private Change Date…" at bounding box center [488, 278] width 977 height 557
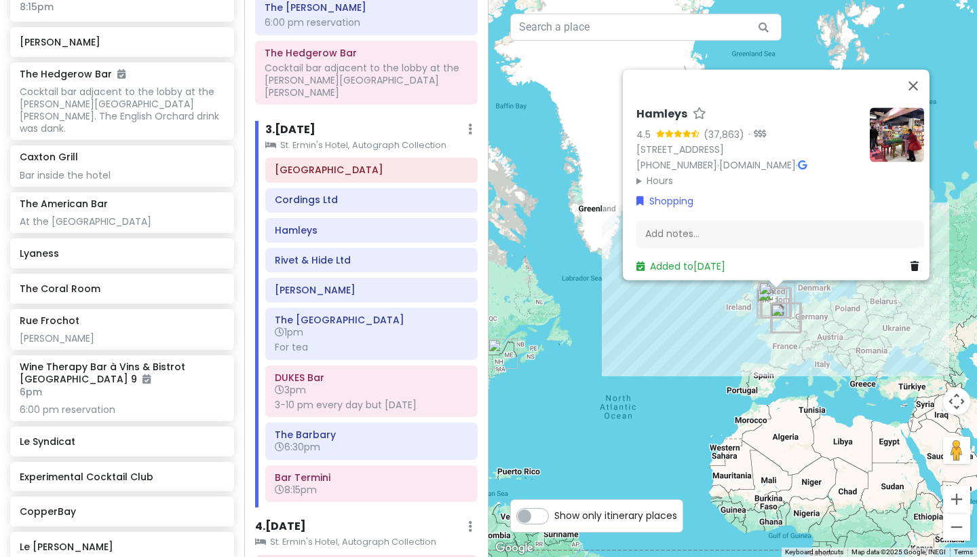
scroll to position [736, 0]
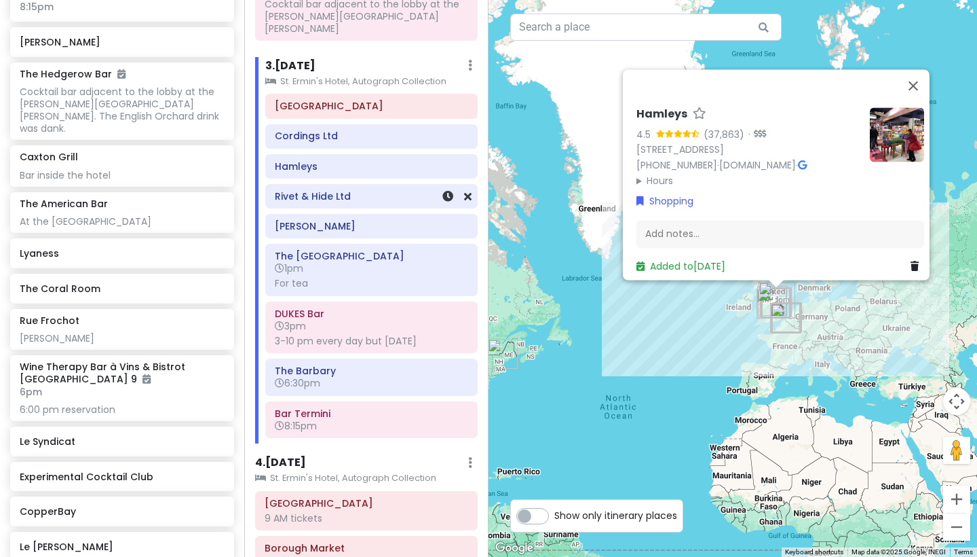
click at [318, 187] on div "Rivet & Hide Ltd" at bounding box center [371, 196] width 193 height 19
click at [760, 162] on link "[DOMAIN_NAME]" at bounding box center [758, 165] width 77 height 14
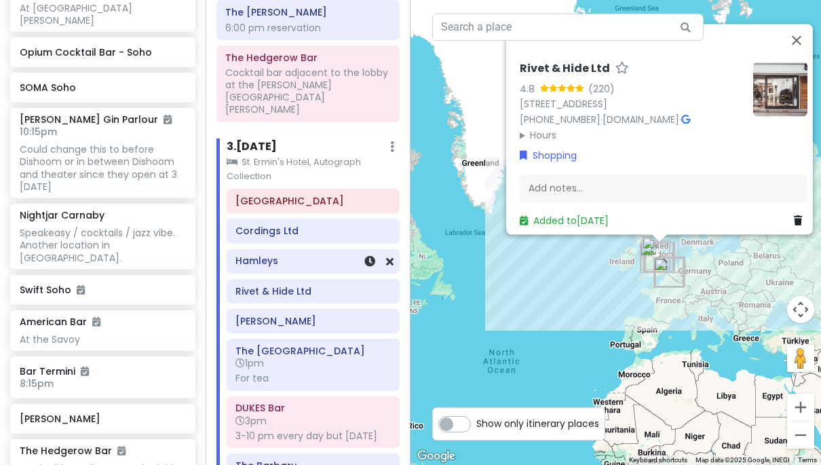
scroll to position [707, 0]
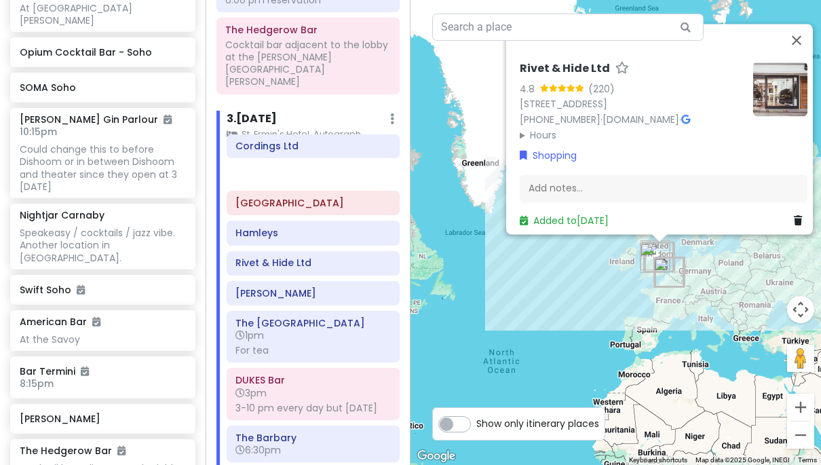
drag, startPoint x: 301, startPoint y: 169, endPoint x: 301, endPoint y: 136, distance: 33.3
click at [301, 161] on div "Regent Street Cordings Ltd Hamleys Rivet & Hide Ltd [PERSON_NAME][GEOGRAPHIC_DA…" at bounding box center [314, 335] width 194 height 349
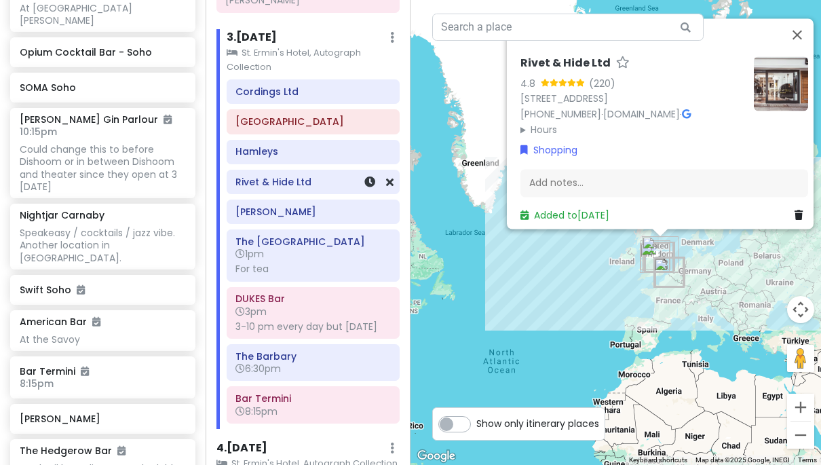
scroll to position [839, 0]
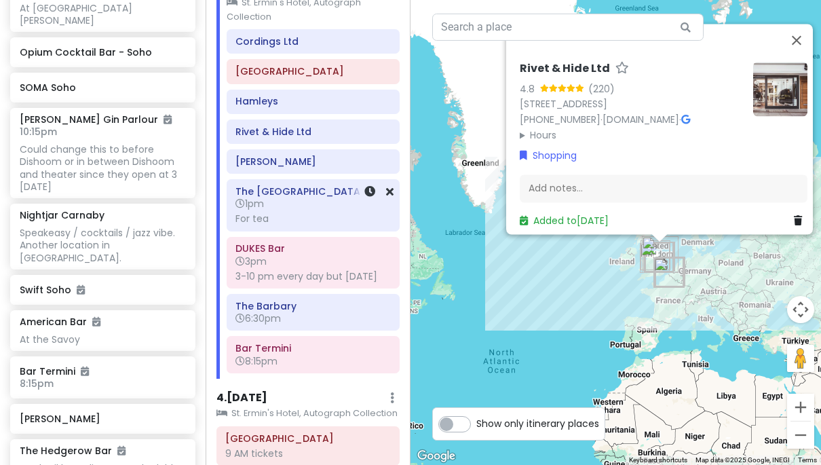
click at [319, 212] on div "For tea" at bounding box center [313, 218] width 155 height 12
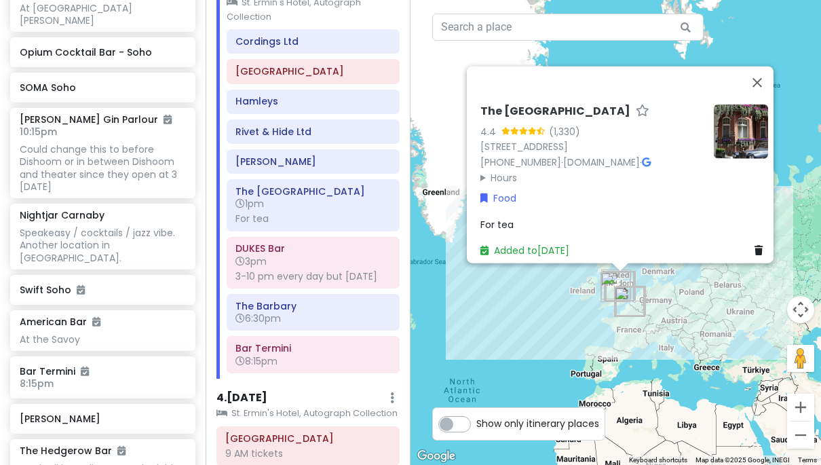
click at [508, 217] on div "For tea" at bounding box center [625, 224] width 288 height 15
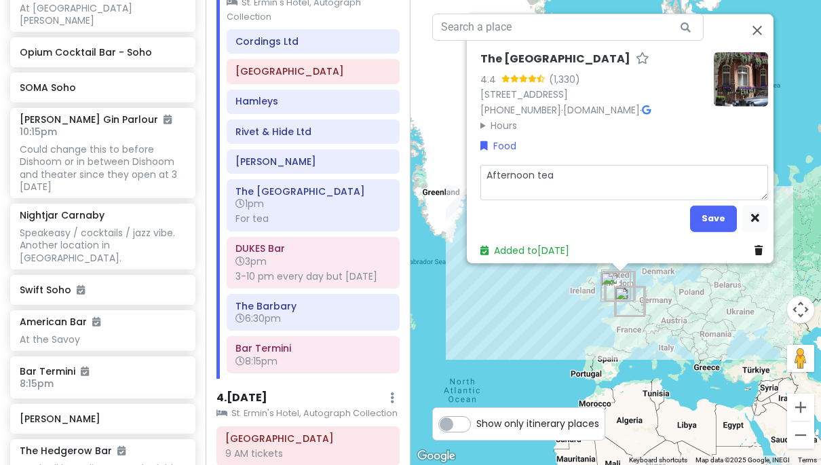
click at [570, 175] on textarea "Afternoon tea" at bounding box center [625, 181] width 288 height 35
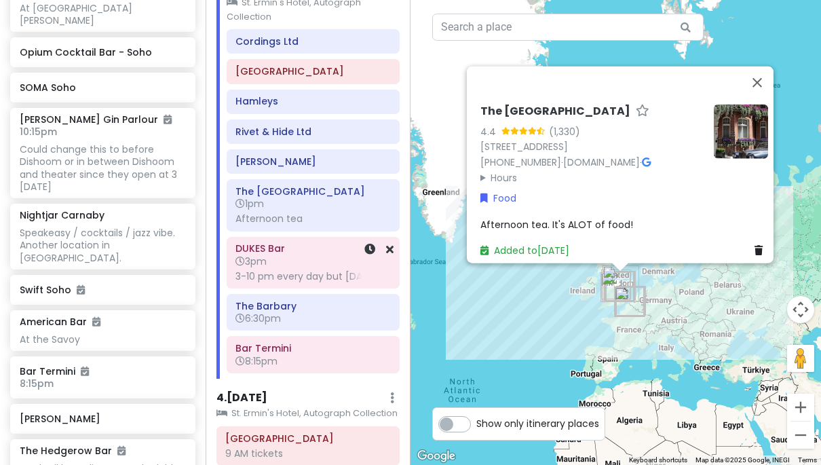
click at [348, 240] on div "[PERSON_NAME] Bar 3pm 3-10 pm every day but [DATE]" at bounding box center [313, 263] width 155 height 46
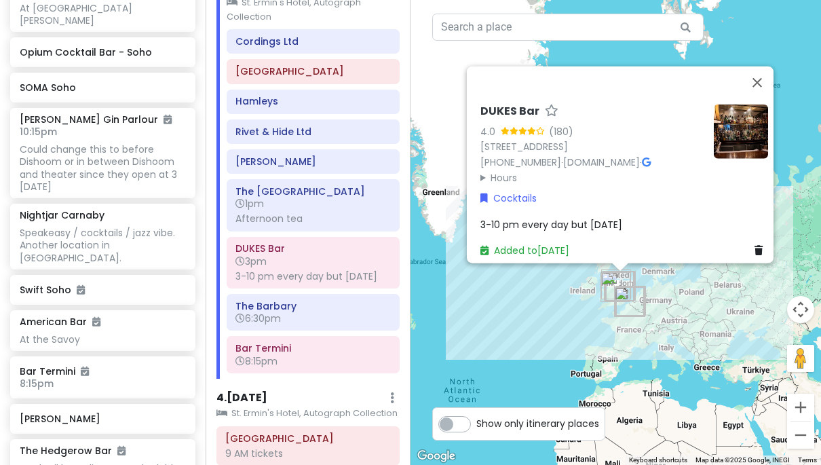
click at [515, 217] on span "3-10 pm every day but [DATE]" at bounding box center [552, 224] width 142 height 14
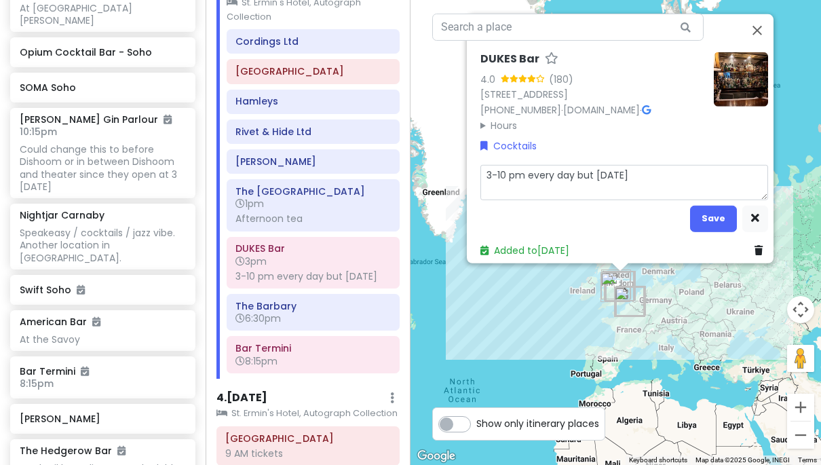
click at [660, 172] on textarea "3-10 pm every day but [DATE]" at bounding box center [625, 181] width 288 height 35
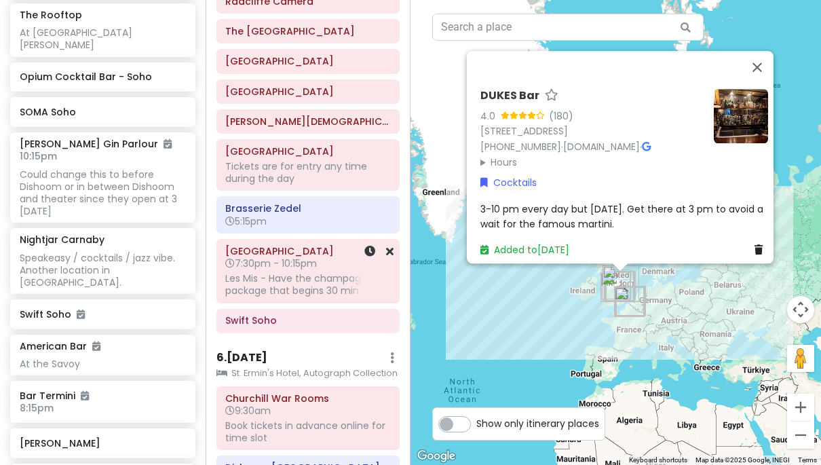
scroll to position [1761, 0]
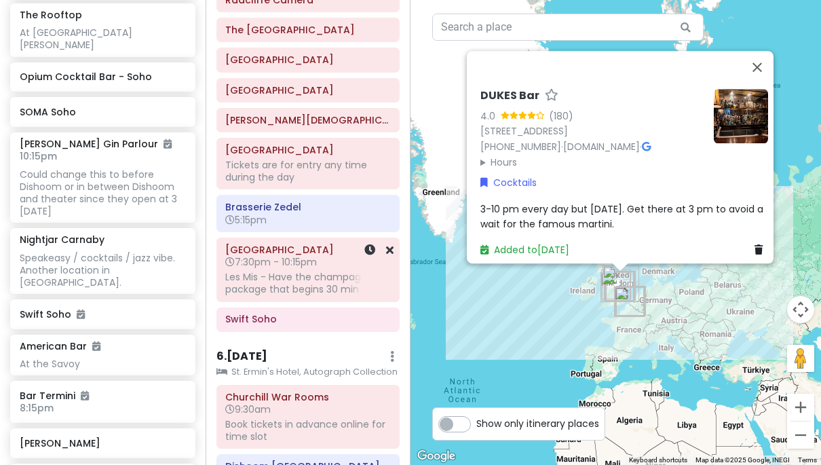
click at [310, 271] on div "Les Mis - Have the champagne package that begins 30 min b..." at bounding box center [307, 283] width 165 height 24
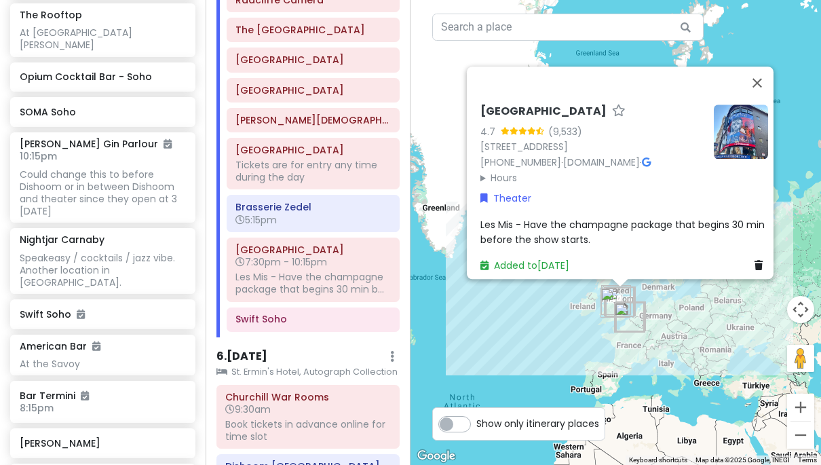
scroll to position [1598, 0]
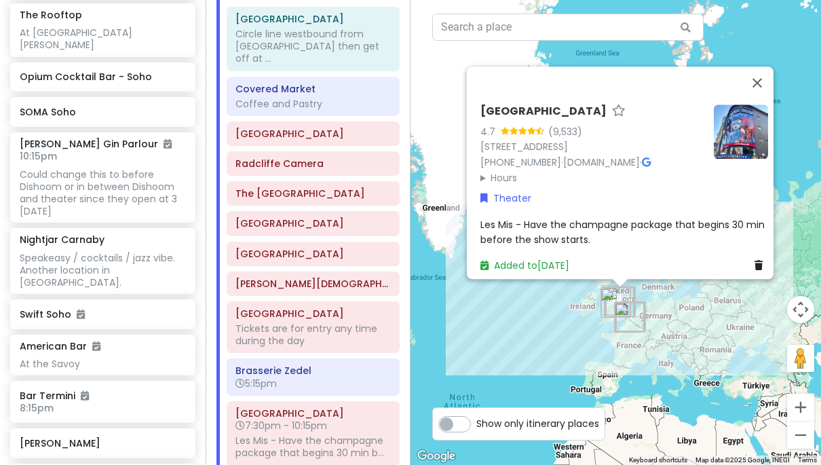
click at [490, 383] on div "[GEOGRAPHIC_DATA] 4.7 (9,533) [STREET_ADDRESS] [PHONE_NUMBER] · [DOMAIN_NAME] ·…" at bounding box center [616, 232] width 411 height 465
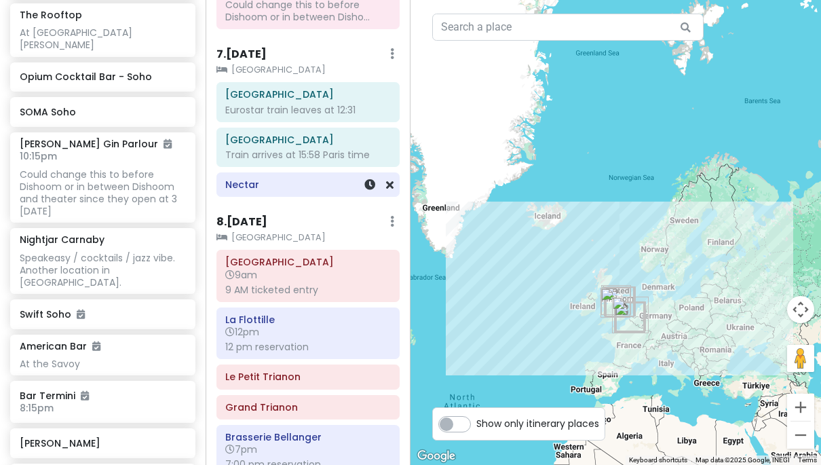
scroll to position [2378, 0]
